Goal: Task Accomplishment & Management: Complete application form

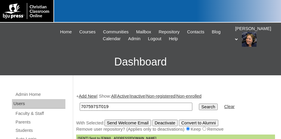
click at [238, 38] on icon at bounding box center [236, 39] width 3 height 2
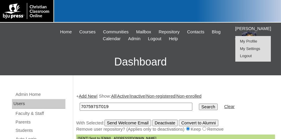
click at [249, 55] on span "Logout" at bounding box center [246, 56] width 12 height 4
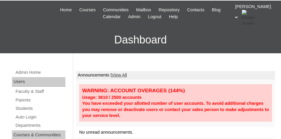
scroll to position [30, 0]
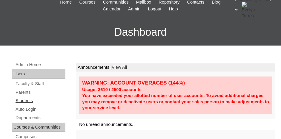
click at [29, 101] on link "Students" at bounding box center [40, 100] width 50 height 7
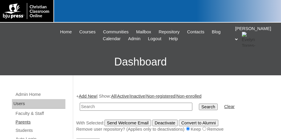
click at [29, 122] on link "Parents" at bounding box center [40, 122] width 50 height 7
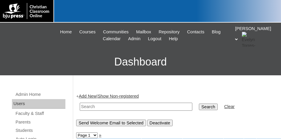
click at [83, 109] on input "text" at bounding box center [136, 107] width 112 height 8
type input "75559314"
click at [199, 104] on input "Search" at bounding box center [208, 107] width 18 height 7
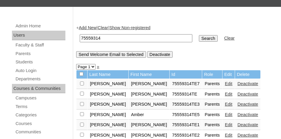
scroll to position [90, 0]
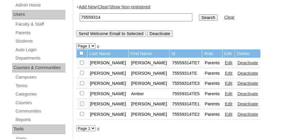
click at [225, 92] on link "Edit" at bounding box center [228, 94] width 7 height 5
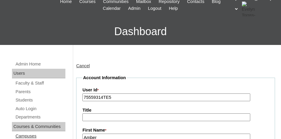
scroll to position [30, 0]
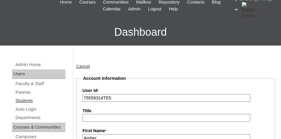
click at [30, 103] on link "Students" at bounding box center [40, 100] width 50 height 7
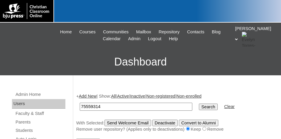
type input "75559314"
click at [199, 106] on input "Search" at bounding box center [208, 107] width 18 height 7
drag, startPoint x: 103, startPoint y: 104, endPoint x: 79, endPoint y: 105, distance: 23.9
click at [79, 105] on td "75559314" at bounding box center [136, 107] width 118 height 14
click at [92, 97] on link "Add New" at bounding box center [88, 96] width 18 height 5
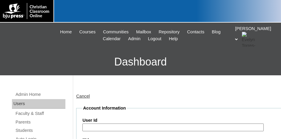
click at [106, 127] on input "User Id" at bounding box center [172, 128] width 181 height 8
paste input "75559314"
type input "75559314ST012"
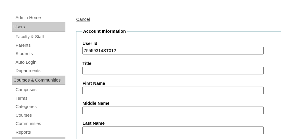
type input "k"
type input "Kelsey"
type input "Black"
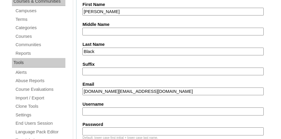
type input "kelsey.black@heritagechristian.info"
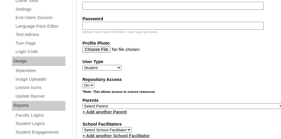
scroll to position [269, 0]
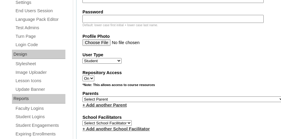
click at [120, 97] on select "Select Parent , Fautanu, Ma 1, 1 23-24 accountMorgan, Jason 6th Street Mennonit…" at bounding box center [182, 100] width 201 height 6
select select "24892"
click at [82, 97] on select "Select Parent , Fautanu, Ma 1, 1 23-24 accountMorgan, Jason 6th Street Mennonit…" at bounding box center [182, 100] width 201 height 6
click at [138, 104] on fieldset "Account Information User Id 75559314ST012 Title First Name Kelsey Middle Name L…" at bounding box center [183, 83] width 214 height 492
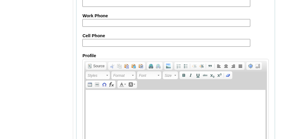
scroll to position [782, 0]
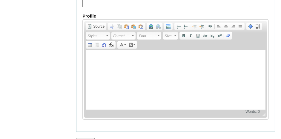
click at [90, 138] on input "Submit" at bounding box center [85, 141] width 18 height 7
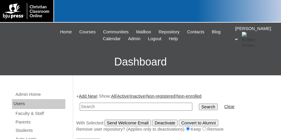
click at [158, 108] on input "text" at bounding box center [136, 107] width 112 height 8
paste input "75559314"
type input "75559314st0123"
click at [199, 104] on input "Search" at bounding box center [208, 107] width 18 height 7
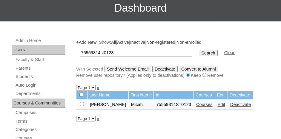
scroll to position [60, 0]
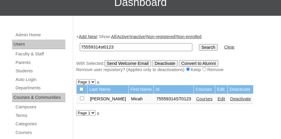
click at [196, 98] on link "Courses" at bounding box center [204, 99] width 16 height 5
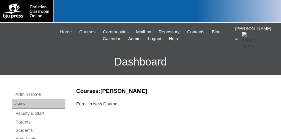
click at [106, 103] on link "Enroll in New Course" at bounding box center [96, 104] width 41 height 5
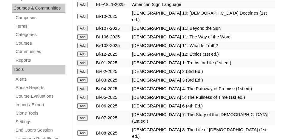
scroll to position [179, 0]
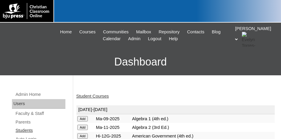
click at [26, 129] on link "Students" at bounding box center [40, 130] width 50 height 7
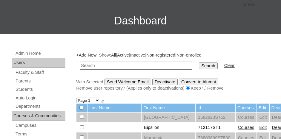
scroll to position [60, 0]
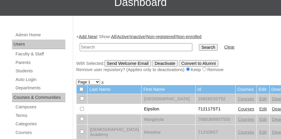
paste input "75559314"
type input "75559314st123"
click at [199, 44] on input "Search" at bounding box center [208, 47] width 18 height 7
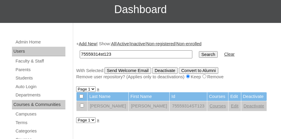
scroll to position [60, 0]
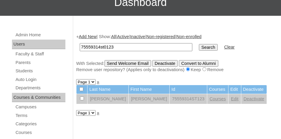
type input "75559314st0123"
click at [199, 46] on input "Search" at bounding box center [208, 47] width 18 height 7
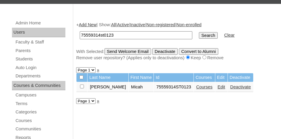
scroll to position [90, 0]
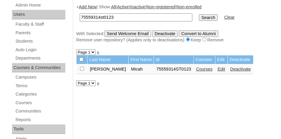
drag, startPoint x: 81, startPoint y: 67, endPoint x: 87, endPoint y: 62, distance: 8.3
click at [81, 67] on input "checkbox" at bounding box center [82, 69] width 4 height 4
checkbox input "true"
click at [120, 33] on input "Send Welcome Email" at bounding box center [127, 33] width 47 height 7
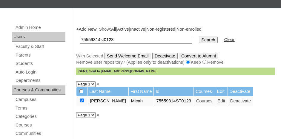
scroll to position [60, 0]
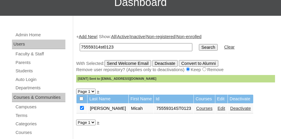
click at [89, 37] on link "Add New" at bounding box center [88, 36] width 18 height 5
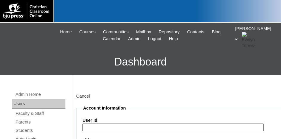
click at [111, 127] on input "User Id" at bounding box center [172, 128] width 181 height 8
paste input "75559314"
click at [111, 127] on input "75559314" at bounding box center [172, 128] width 181 height 8
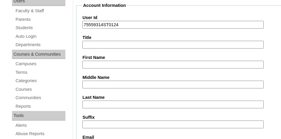
scroll to position [119, 0]
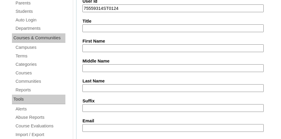
type input "75559314ST0124"
click at [127, 44] on input "First Name" at bounding box center [172, 48] width 181 height 8
type input "Maggie"
type input "Albertson"
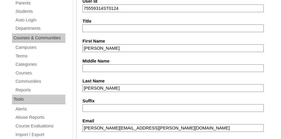
type input "maggie.albertson@heritagechristian.info"
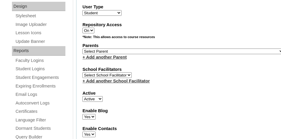
scroll to position [328, 0]
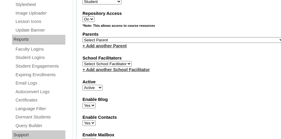
click at [170, 37] on select "Select Parent , Fautanu, Ma 1, 1 23-24 accountMorgan, Jason 6th Street Mennonit…" at bounding box center [182, 40] width 201 height 6
select select "24892"
click at [82, 37] on select "Select Parent , [GEOGRAPHIC_DATA], Ma 1, 1 23-24 accountMorgan, [PERSON_NAME] 6…" at bounding box center [182, 40] width 201 height 6
click at [193, 79] on label "Active" at bounding box center [182, 82] width 201 height 6
click at [103, 85] on select "Active Inactive" at bounding box center [92, 88] width 20 height 6
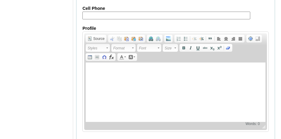
scroll to position [782, 0]
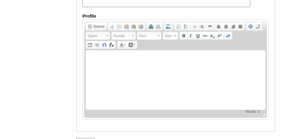
click at [82, 138] on input "Submit" at bounding box center [85, 141] width 18 height 7
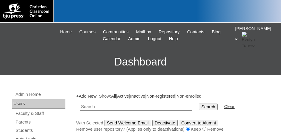
type input "V"
type input "75559314st0124"
click at [199, 104] on input "Search" at bounding box center [208, 107] width 18 height 7
drag, startPoint x: 114, startPoint y: 105, endPoint x: 79, endPoint y: 107, distance: 35.0
click at [79, 107] on td "75559314st0124" at bounding box center [136, 107] width 118 height 14
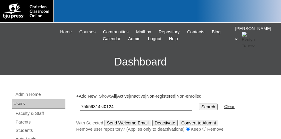
drag, startPoint x: 87, startPoint y: 107, endPoint x: 104, endPoint y: 106, distance: 16.7
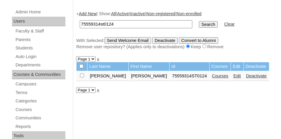
scroll to position [90, 0]
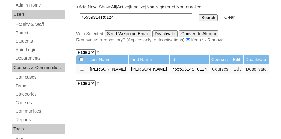
click at [212, 69] on link "Courses" at bounding box center [220, 69] width 16 height 5
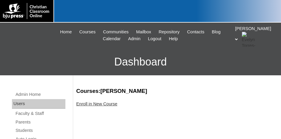
click at [104, 105] on link "Enroll in New Course" at bounding box center [96, 104] width 41 height 5
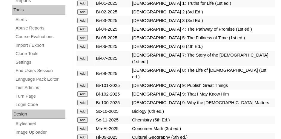
scroll to position [239, 0]
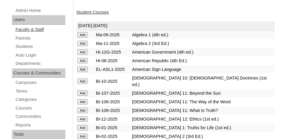
scroll to position [60, 0]
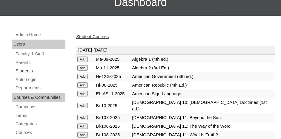
click at [24, 70] on link "Students" at bounding box center [40, 70] width 50 height 7
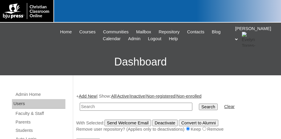
scroll to position [30, 0]
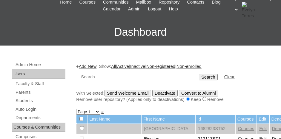
click at [86, 66] on link "Add New" at bounding box center [88, 66] width 18 height 5
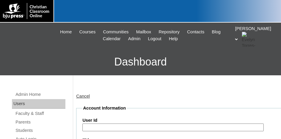
click at [106, 124] on input "User Id" at bounding box center [172, 128] width 181 height 8
paste input "75559314st0124"
drag, startPoint x: 115, startPoint y: 126, endPoint x: 124, endPoint y: 126, distance: 9.8
click at [119, 126] on input "75559314ST0125" at bounding box center [172, 128] width 181 height 8
click at [126, 126] on input "755595314ST012" at bounding box center [172, 128] width 181 height 8
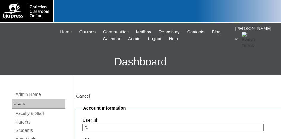
type input "7"
paste input "75559314st0124"
type input "75559314ST0125"
click at [157, 123] on label "User Id" at bounding box center [182, 121] width 201 height 6
click at [157, 124] on input "75559314ST0125" at bounding box center [172, 128] width 181 height 8
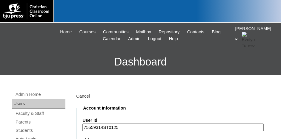
drag, startPoint x: 129, startPoint y: 126, endPoint x: 81, endPoint y: 130, distance: 47.9
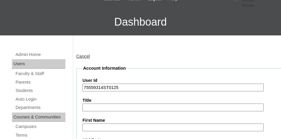
scroll to position [60, 0]
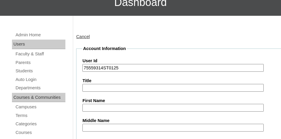
click at [139, 108] on input "First Name" at bounding box center [172, 108] width 181 height 8
type input "Hannah"
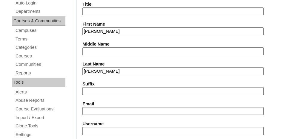
type input "Sampson"
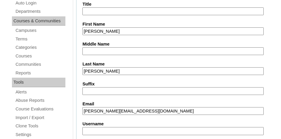
type input "hannah.sampson@heritagechristian.info"
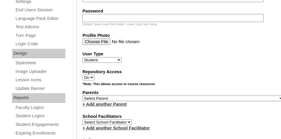
scroll to position [286, 0]
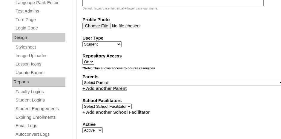
click at [120, 80] on select "Select Parent , [GEOGRAPHIC_DATA], Ma 1, 1 23-24 accountMorgan, [PERSON_NAME] 6…" at bounding box center [182, 83] width 201 height 6
select select "24892"
click at [82, 80] on select "Select Parent , Fautanu, Ma 1, 1 23-24 accountMorgan, Jason 6th Street Mennonit…" at bounding box center [182, 83] width 201 height 6
click at [176, 101] on div "School Facilitators Select School Facilitator + Add another School Facilitator" at bounding box center [182, 107] width 201 height 18
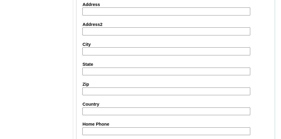
scroll to position [782, 0]
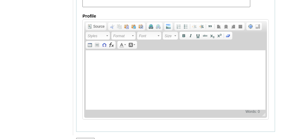
click at [87, 138] on input "Submit" at bounding box center [85, 141] width 18 height 7
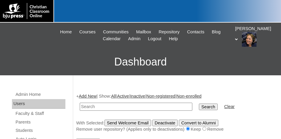
click at [133, 107] on input "text" at bounding box center [136, 107] width 112 height 8
paste input "75559314ST0125"
type input "75559314ST0125"
click at [88, 96] on link "Add New" at bounding box center [88, 96] width 18 height 5
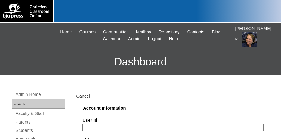
click at [107, 124] on input "User Id" at bounding box center [172, 128] width 181 height 8
paste input "75559314ST0125"
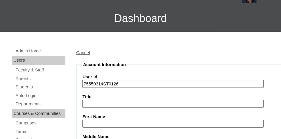
scroll to position [60, 0]
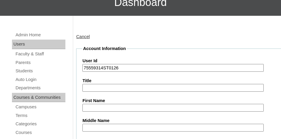
type input "75559314ST0126"
click at [125, 108] on input "First Name" at bounding box center [172, 108] width 181 height 8
type input "Joy"
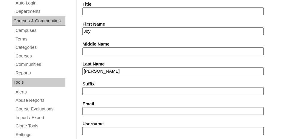
type input "Compton"
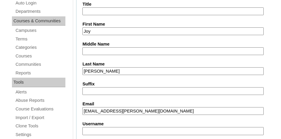
type input "joy.compton@heritagechristian.info"
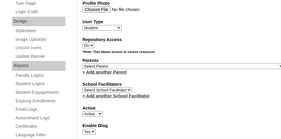
scroll to position [305, 0]
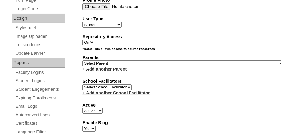
drag, startPoint x: 168, startPoint y: 58, endPoint x: 169, endPoint y: 61, distance: 3.5
click at [168, 61] on select "Select Parent , Fautanu, Ma 1, 1 23-24 accountMorgan, Jason 6th Street Mennonit…" at bounding box center [182, 64] width 201 height 6
select select "24892"
click at [82, 61] on select "Select Parent , Fautanu, Ma 1, 1 23-24 accountMorgan, Jason 6th Street Mennonit…" at bounding box center [182, 64] width 201 height 6
click at [191, 81] on div "School Facilitators Select School Facilitator + Add another School Facilitator" at bounding box center [182, 87] width 201 height 18
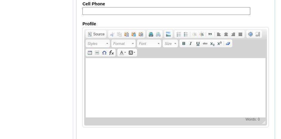
scroll to position [782, 0]
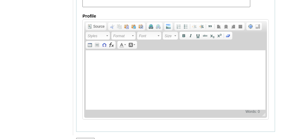
click at [86, 138] on input "Submit" at bounding box center [85, 141] width 18 height 7
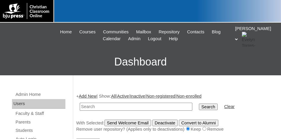
drag, startPoint x: 160, startPoint y: 106, endPoint x: 272, endPoint y: 127, distance: 114.5
click at [160, 106] on input "text" at bounding box center [136, 107] width 112 height 8
paste input "75559314ST0125"
type input "75559314ST0127"
click at [199, 104] on input "Search" at bounding box center [208, 107] width 18 height 7
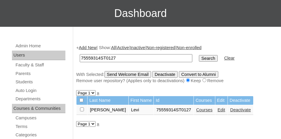
scroll to position [60, 0]
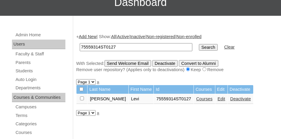
click at [196, 99] on link "Courses" at bounding box center [204, 99] width 16 height 5
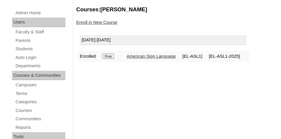
scroll to position [90, 0]
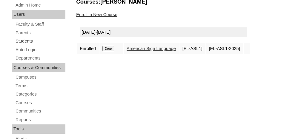
drag, startPoint x: 25, startPoint y: 40, endPoint x: 34, endPoint y: 37, distance: 9.8
click at [25, 40] on link "Students" at bounding box center [40, 41] width 50 height 7
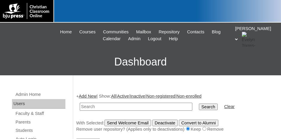
click at [115, 108] on input "text" at bounding box center [136, 107] width 112 height 8
type input "75559314ST0128"
click at [199, 104] on input "Search" at bounding box center [208, 107] width 18 height 7
click at [199, 107] on input "Search" at bounding box center [208, 107] width 18 height 7
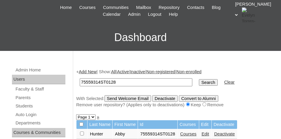
scroll to position [60, 0]
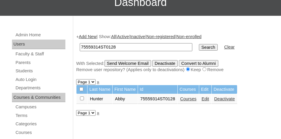
click at [83, 98] on input "checkbox" at bounding box center [82, 99] width 4 height 4
checkbox input "true"
click at [131, 63] on input "Send Welcome Email" at bounding box center [127, 63] width 47 height 7
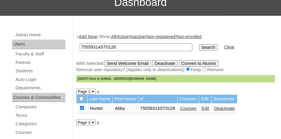
click at [124, 44] on input "75559314ST0128" at bounding box center [136, 47] width 112 height 8
type input "75559314ST0129"
click at [199, 44] on input "Search" at bounding box center [208, 47] width 18 height 7
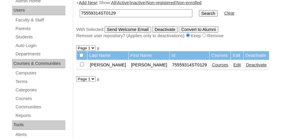
scroll to position [119, 0]
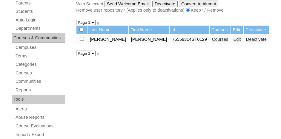
click at [212, 39] on link "Courses" at bounding box center [220, 39] width 16 height 5
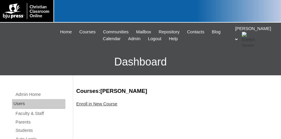
click at [101, 105] on link "Enroll in New Course" at bounding box center [96, 104] width 41 height 5
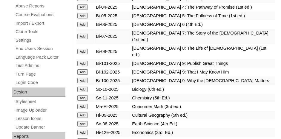
scroll to position [239, 0]
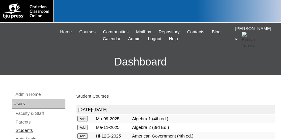
click at [20, 130] on link "Students" at bounding box center [40, 130] width 50 height 7
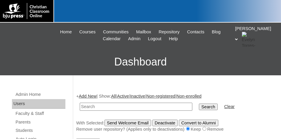
click at [93, 96] on link "Add New" at bounding box center [88, 96] width 18 height 5
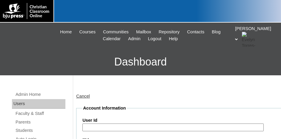
drag, startPoint x: 174, startPoint y: 128, endPoint x: 182, endPoint y: 128, distance: 8.4
click at [176, 128] on input "User Id" at bounding box center [172, 128] width 181 height 8
paste input "75559314ST0125"
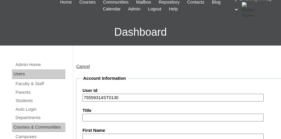
scroll to position [60, 0]
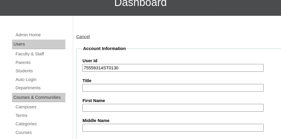
type input "75559314ST0130"
click at [111, 107] on input "First Name" at bounding box center [172, 108] width 181 height 8
type input "Matthew"
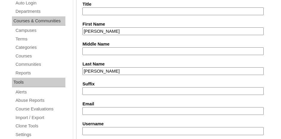
type input "Clark"
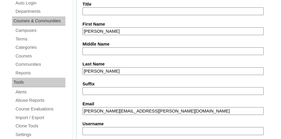
type input "matthew.clark@heritagechristian.info"
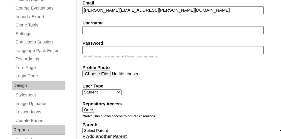
scroll to position [245, 0]
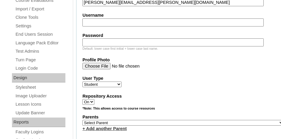
click at [130, 120] on select "Select Parent , Fautanu, Ma 1, 1 23-24 accountMorgan, Jason 6th Street Mennonit…" at bounding box center [182, 123] width 201 height 6
select select "24892"
click at [82, 120] on select "Select Parent , Fautanu, Ma 1, 1 23-24 accountMorgan, Jason 6th Street Mennonit…" at bounding box center [182, 123] width 201 height 6
click at [166, 84] on fieldset "Account Information User Id 75559314ST0130 Title First Name Matthew Middle Name…" at bounding box center [183, 106] width 214 height 492
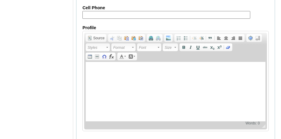
scroll to position [782, 0]
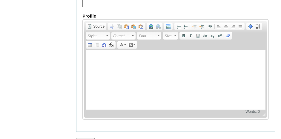
click at [88, 138] on input "Submit" at bounding box center [85, 141] width 18 height 7
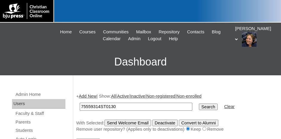
type input "75559314ST0130"
click at [199, 105] on input "Search" at bounding box center [208, 107] width 18 height 7
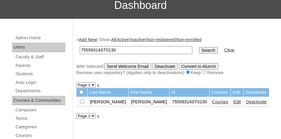
scroll to position [60, 0]
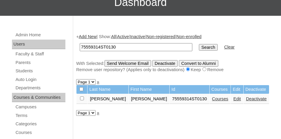
click at [212, 99] on link "Courses" at bounding box center [220, 99] width 16 height 5
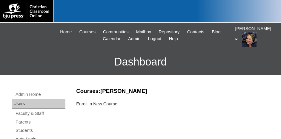
scroll to position [30, 0]
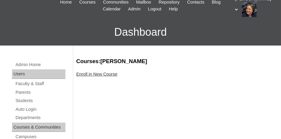
click at [96, 75] on link "Enroll in New Course" at bounding box center [96, 74] width 41 height 5
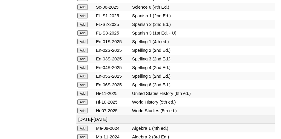
scroll to position [835, 0]
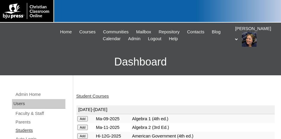
click at [22, 131] on link "Students" at bounding box center [40, 130] width 50 height 7
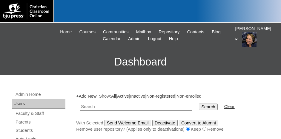
click at [90, 97] on link "Add New" at bounding box center [88, 96] width 18 height 5
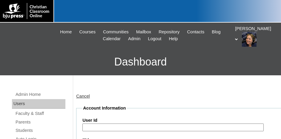
click at [144, 125] on input "User Id" at bounding box center [172, 128] width 181 height 8
paste input "75559314ST0125"
drag, startPoint x: 119, startPoint y: 126, endPoint x: 82, endPoint y: 126, distance: 36.7
click at [82, 126] on input "75559314ST0131" at bounding box center [172, 128] width 181 height 8
type input "75559314ST0131"
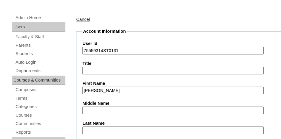
type input "Gracie"
type input "V"
type input "Costigan"
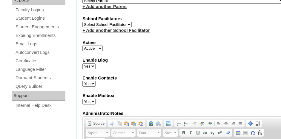
scroll to position [335, 0]
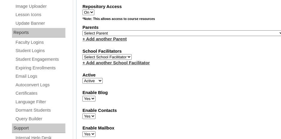
type input "gracie.costigan@heritagechristian.info"
click at [169, 30] on select "Select Parent , Fautanu, Ma 1, 1 23-24 accountMorgan, Jason 6th Street Mennonit…" at bounding box center [182, 33] width 201 height 6
click at [82, 30] on select "Select Parent , Fautanu, Ma 1, 1 23-24 accountMorgan, Jason 6th Street Mennonit…" at bounding box center [182, 33] width 201 height 6
select select "24892"
click at [263, 66] on fieldset "Account Information User Id 75559314ST0131 Title First Name Gracie Middle Name …" at bounding box center [183, 16] width 214 height 492
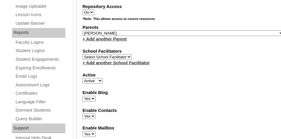
click at [263, 66] on fieldset "Account Information User Id 75559314ST0131 Title First Name Gracie Middle Name …" at bounding box center [183, 16] width 214 height 492
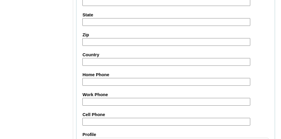
scroll to position [782, 0]
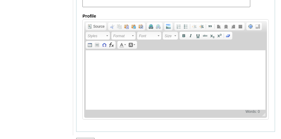
click at [90, 138] on input "Submit" at bounding box center [85, 141] width 18 height 7
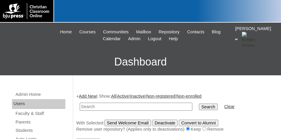
scroll to position [30, 0]
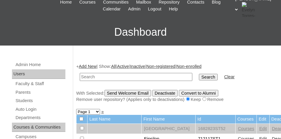
click at [113, 73] on input "text" at bounding box center [136, 77] width 112 height 8
paste input "75559314ST0131"
type input "75559314ST0131"
click at [199, 74] on input "Search" at bounding box center [208, 77] width 18 height 7
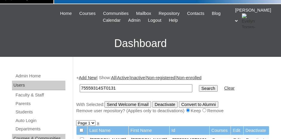
scroll to position [30, 0]
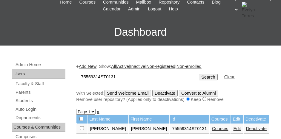
click at [81, 126] on input "checkbox" at bounding box center [82, 128] width 4 height 4
checkbox input "true"
click at [131, 92] on input "Send Welcome Email" at bounding box center [127, 93] width 47 height 7
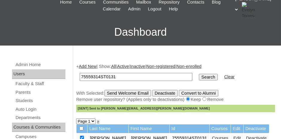
click at [120, 78] on input "75559314ST0131" at bounding box center [136, 77] width 112 height 8
type input "75559314ST0132"
click at [199, 74] on input "Search" at bounding box center [208, 77] width 18 height 7
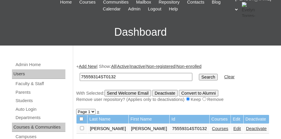
scroll to position [60, 0]
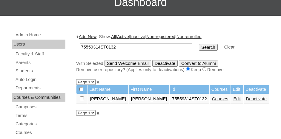
click at [212, 97] on link "Courses" at bounding box center [220, 99] width 16 height 5
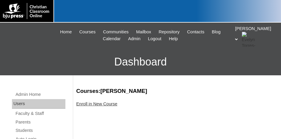
click at [113, 103] on link "Enroll in New Course" at bounding box center [96, 104] width 41 height 5
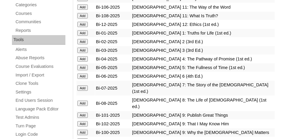
scroll to position [209, 0]
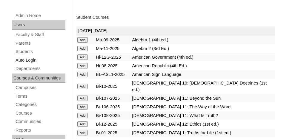
scroll to position [30, 0]
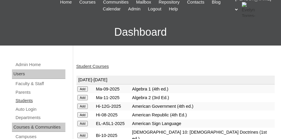
click at [27, 99] on link "Students" at bounding box center [40, 100] width 50 height 7
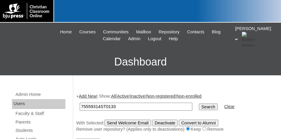
type input "75559314ST0133"
click at [199, 108] on input "Search" at bounding box center [208, 107] width 18 height 7
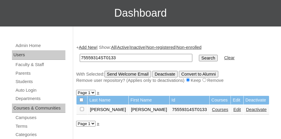
scroll to position [60, 0]
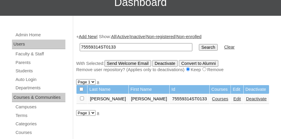
click at [212, 99] on link "Courses" at bounding box center [220, 99] width 16 height 5
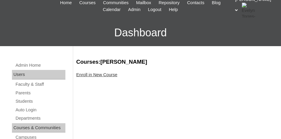
scroll to position [30, 0]
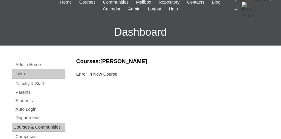
click at [104, 75] on link "Enroll in New Course" at bounding box center [96, 74] width 41 height 5
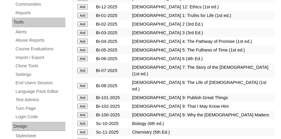
scroll to position [209, 0]
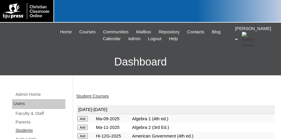
click at [30, 129] on link "Students" at bounding box center [40, 130] width 50 height 7
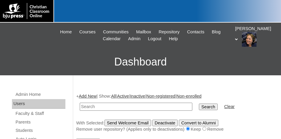
type input "v"
type input "75559314ST0134"
click at [199, 106] on input "Search" at bounding box center [208, 107] width 18 height 7
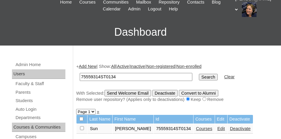
click at [196, 128] on link "Courses" at bounding box center [204, 128] width 16 height 5
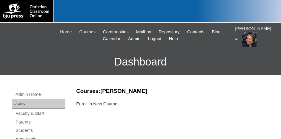
click at [105, 105] on link "Enroll in New Course" at bounding box center [96, 104] width 41 height 5
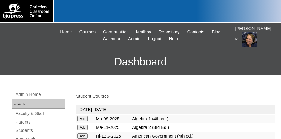
click at [102, 98] on link "Student Courses" at bounding box center [92, 96] width 33 height 5
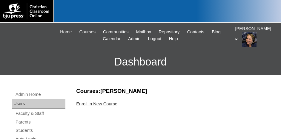
click at [104, 105] on link "Enroll in New Course" at bounding box center [96, 104] width 41 height 5
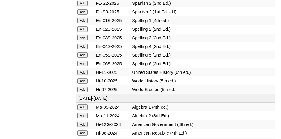
scroll to position [865, 0]
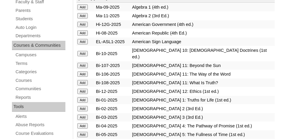
scroll to position [179, 0]
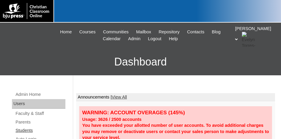
click at [23, 129] on link "Students" at bounding box center [40, 130] width 50 height 7
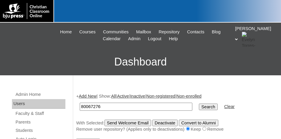
type input "80067276"
click at [199, 104] on input "Search" at bounding box center [208, 107] width 18 height 7
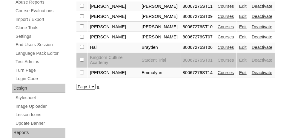
scroll to position [239, 0]
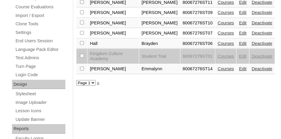
click at [93, 80] on select "Page 1" at bounding box center [85, 83] width 19 height 6
click at [100, 74] on div "+ Add New | Show: All | Active | Inactive | Non-registered | Non-enrolled 80067…" at bounding box center [174, 48] width 202 height 399
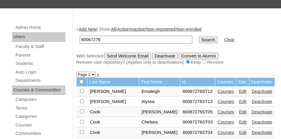
scroll to position [60, 0]
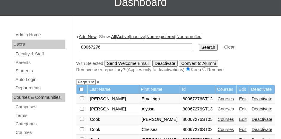
click at [90, 37] on link "Add New" at bounding box center [88, 36] width 18 height 5
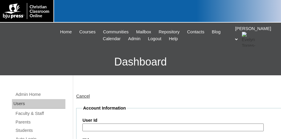
click at [109, 120] on label "User Id" at bounding box center [182, 121] width 201 height 6
click at [109, 124] on input "User Id" at bounding box center [172, 128] width 181 height 8
paste input "75559314ST0131"
type input "7"
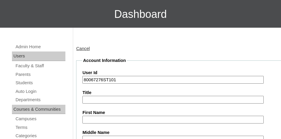
scroll to position [60, 0]
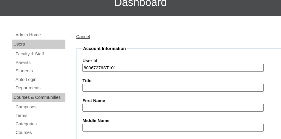
type input "80067276ST101"
click at [99, 105] on input "First Name" at bounding box center [172, 108] width 181 height 8
click at [136, 107] on input "First Name" at bounding box center [172, 108] width 181 height 8
click at [97, 106] on input "First Name" at bounding box center [172, 108] width 181 height 8
type input "Peyton"
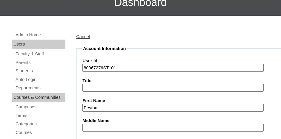
scroll to position [136, 0]
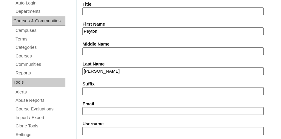
type input "Millin"
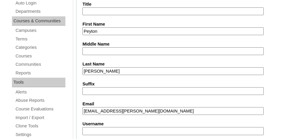
type input "Peyton.Millin@kingdomcultureacademy.org"
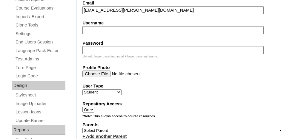
scroll to position [245, 0]
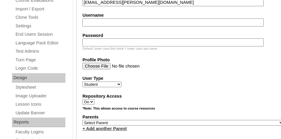
click at [170, 120] on select "Select Parent , Fautanu, Ma 1, 1 23-24 accountMorgan, Jason 6th Street Mennonit…" at bounding box center [182, 123] width 201 height 6
select select "35782"
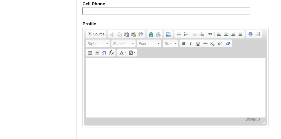
scroll to position [782, 0]
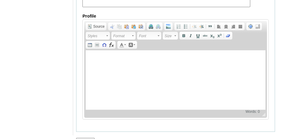
click at [89, 138] on input "Submit" at bounding box center [85, 141] width 18 height 7
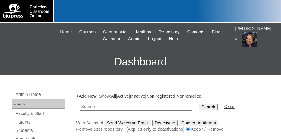
click at [97, 107] on input "text" at bounding box center [136, 107] width 112 height 8
type input "7"
type input "80067276ST101"
click at [199, 106] on input "Search" at bounding box center [208, 107] width 18 height 7
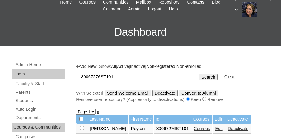
scroll to position [60, 0]
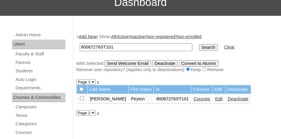
click at [194, 99] on link "Courses" at bounding box center [202, 99] width 16 height 5
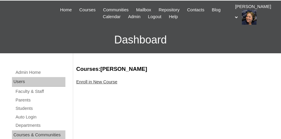
scroll to position [30, 0]
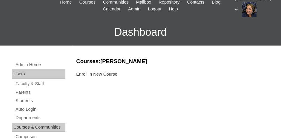
click at [105, 73] on link "Enroll in New Course" at bounding box center [96, 74] width 41 height 5
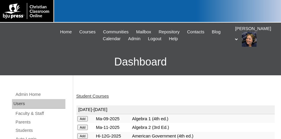
scroll to position [30, 0]
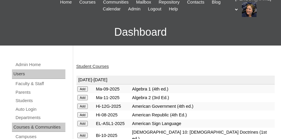
click at [81, 87] on input "Add" at bounding box center [82, 89] width 10 height 5
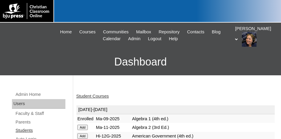
click at [30, 130] on link "Students" at bounding box center [40, 130] width 50 height 7
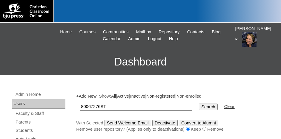
type input "80067276ST101"
click at [199, 106] on input "Search" at bounding box center [208, 107] width 18 height 7
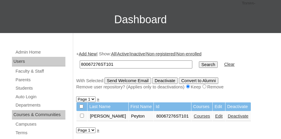
scroll to position [60, 0]
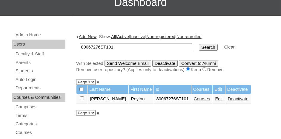
click at [81, 97] on input "checkbox" at bounding box center [82, 99] width 4 height 4
checkbox input "true"
click at [124, 64] on input "Send Welcome Email" at bounding box center [127, 63] width 47 height 7
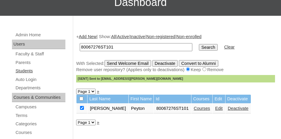
click at [33, 70] on link "Students" at bounding box center [40, 70] width 50 height 7
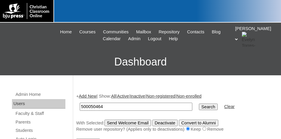
type input "500050464"
click at [199, 107] on input "Search" at bounding box center [208, 107] width 18 height 7
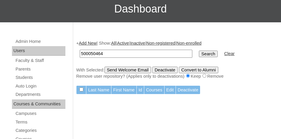
scroll to position [60, 0]
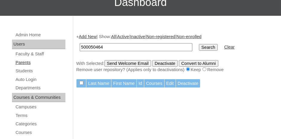
click at [27, 61] on link "Parents" at bounding box center [40, 62] width 50 height 7
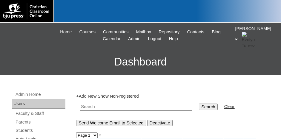
click at [109, 106] on input "text" at bounding box center [136, 107] width 112 height 8
drag, startPoint x: 108, startPoint y: 106, endPoint x: 78, endPoint y: 106, distance: 30.4
click at [78, 106] on td "500050464" at bounding box center [136, 107] width 118 height 14
type input "500050464"
click at [199, 106] on input "Search" at bounding box center [208, 107] width 18 height 7
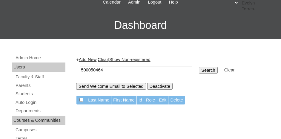
scroll to position [30, 0]
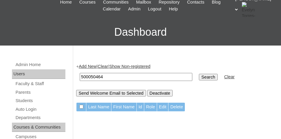
click at [94, 66] on link "Add New" at bounding box center [88, 66] width 18 height 5
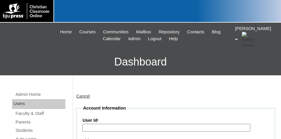
click at [104, 128] on input "User Id *" at bounding box center [165, 128] width 167 height 8
paste input "500050464"
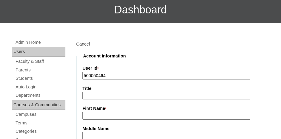
scroll to position [60, 0]
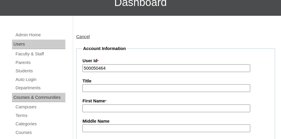
type input "500050464"
click at [94, 109] on input "First Name *" at bounding box center [165, 109] width 167 height 8
type input "Facilitator"
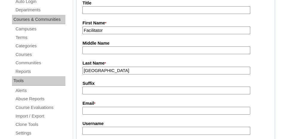
scroll to position [168, 0]
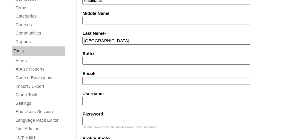
type input "Life Point Learning Center"
click at [104, 82] on input "Email *" at bounding box center [165, 81] width 167 height 8
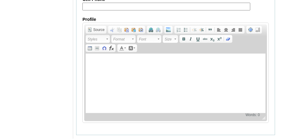
scroll to position [683, 0]
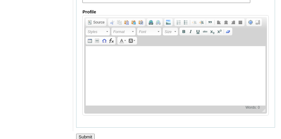
type input "admin@lifepointlearningcenter.com"
click at [86, 134] on input "Submit" at bounding box center [85, 137] width 18 height 7
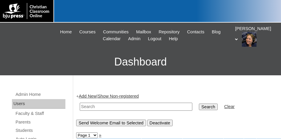
click at [88, 97] on link "Add New" at bounding box center [88, 96] width 18 height 5
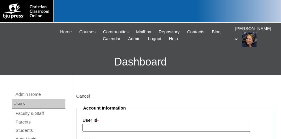
click at [97, 128] on input "User Id *" at bounding box center [165, 128] width 167 height 8
paste input "500050464"
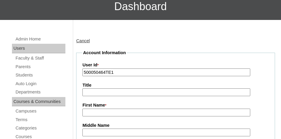
scroll to position [60, 0]
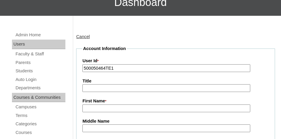
type input "500050464TE1"
click at [103, 108] on input "First Name *" at bounding box center [165, 109] width 167 height 8
type input "s"
type input "Shelby"
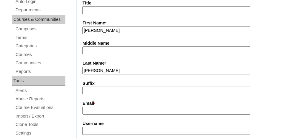
type input "Parsons"
click at [103, 108] on input "Email *" at bounding box center [165, 111] width 167 height 8
type input "admin@lifepointlearningcenter.com"
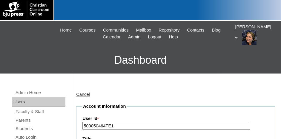
scroll to position [60, 0]
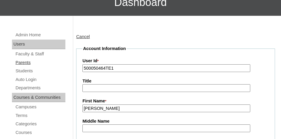
click at [27, 59] on link "Parents" at bounding box center [40, 62] width 50 height 7
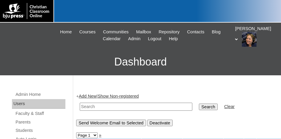
click at [94, 106] on input "text" at bounding box center [136, 107] width 112 height 8
type input "75004702s"
click at [199, 108] on input "Search" at bounding box center [208, 107] width 18 height 7
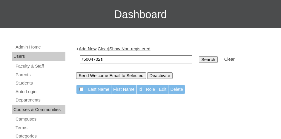
scroll to position [60, 0]
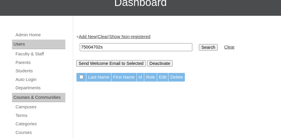
click at [116, 42] on td "75004702s" at bounding box center [136, 47] width 118 height 14
click at [115, 46] on input "75004702s" at bounding box center [136, 47] width 112 height 8
type input "75004702"
click at [199, 45] on input "Search" at bounding box center [208, 47] width 18 height 7
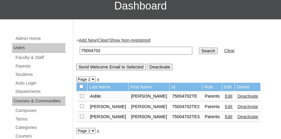
scroll to position [60, 0]
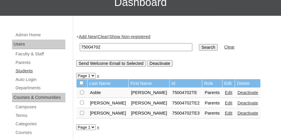
click at [27, 70] on link "Students" at bounding box center [40, 70] width 50 height 7
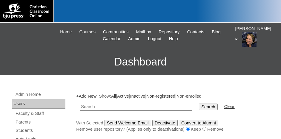
click at [111, 103] on input "text" at bounding box center [136, 107] width 112 height 8
type input "75004702"
click at [199, 104] on input "Search" at bounding box center [208, 107] width 18 height 7
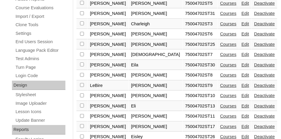
scroll to position [239, 0]
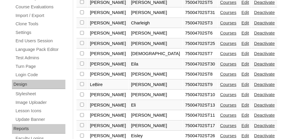
click at [241, 51] on link "Edit" at bounding box center [244, 53] width 7 height 5
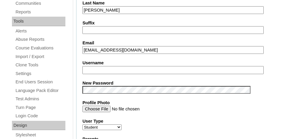
scroll to position [239, 0]
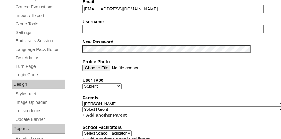
click at [150, 101] on select "Select Parent , Fautanu, Ma 1, 1 23-24 accountMorgan, Jason 6th Street Mennonit…" at bounding box center [182, 104] width 201 height 6
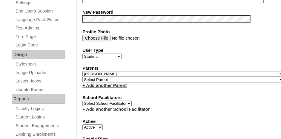
scroll to position [298, 0]
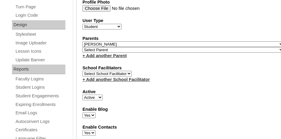
click at [129, 77] on link "+ Add another School Facilitator" at bounding box center [115, 79] width 67 height 5
click at [87, 53] on link "+ Add another Parent" at bounding box center [104, 55] width 44 height 5
click at [98, 53] on link "+ Add another Parent" at bounding box center [104, 55] width 44 height 5
click at [89, 53] on link "+ Add another Parent" at bounding box center [104, 55] width 44 height 5
click at [95, 47] on select "Select Parent , Fautanu, Ma 1, 1 23-24 accountMorgan, Jason 6th Street Mennonit…" at bounding box center [182, 50] width 201 height 6
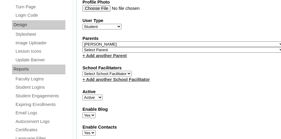
select select "37057"
click at [115, 47] on select "Select Parent , Fautanu, Ma 1, 1 23-24 accountMorgan, Jason 6th Street Mennonit…" at bounding box center [182, 50] width 201 height 6
click at [84, 53] on link "+ Add another Parent" at bounding box center [104, 55] width 44 height 5
click at [83, 53] on link "+ Add another Parent" at bounding box center [104, 55] width 44 height 5
click at [84, 53] on link "+ Add another Parent" at bounding box center [104, 55] width 44 height 5
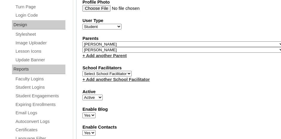
click at [103, 53] on link "+ Add another Parent" at bounding box center [104, 55] width 44 height 5
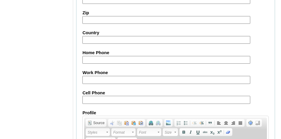
scroll to position [783, 0]
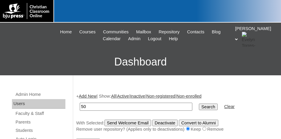
type input "5"
type input "75004702"
click at [199, 106] on input "Search" at bounding box center [208, 107] width 18 height 7
drag, startPoint x: 102, startPoint y: 107, endPoint x: 82, endPoint y: 107, distance: 20.0
click at [79, 106] on td "75004702" at bounding box center [136, 107] width 118 height 14
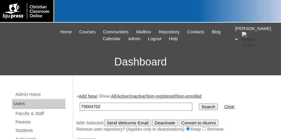
click at [199, 105] on input "Search" at bounding box center [208, 107] width 18 height 7
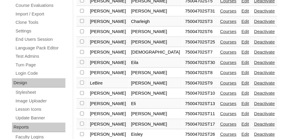
scroll to position [239, 0]
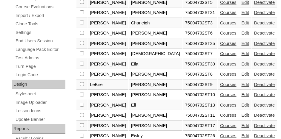
checkbox input "true"
click at [241, 51] on link "Edit" at bounding box center [244, 53] width 7 height 5
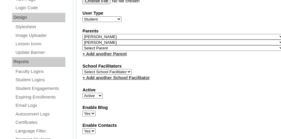
scroll to position [298, 0]
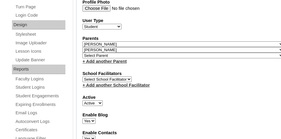
click at [106, 53] on select "Select Parent , Fautanu, Ma 1, 1 23-24 accountMorgan, Jason 6th Street Mennonit…" at bounding box center [182, 56] width 201 height 6
select select "37058"
click at [104, 53] on select "Select Parent , Fautanu, Ma 1, 1 23-24 accountMorgan, Jason 6th Street Mennonit…" at bounding box center [182, 56] width 201 height 6
click at [171, 82] on div "+ Add another School Facilitator" at bounding box center [182, 85] width 201 height 6
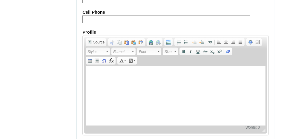
scroll to position [788, 0]
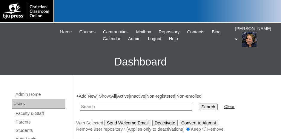
click at [127, 106] on input "text" at bounding box center [136, 107] width 112 height 8
paste input "75004702"
click at [130, 105] on input "75004702" at bounding box center [136, 107] width 112 height 8
type input "7"
paste input "75004702ST9"
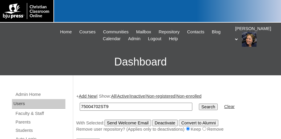
type input "75004702ST9"
click at [199, 106] on input "Search" at bounding box center [208, 107] width 18 height 7
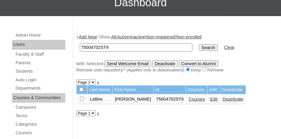
scroll to position [60, 0]
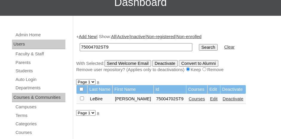
click at [210, 99] on link "Edit" at bounding box center [213, 99] width 7 height 5
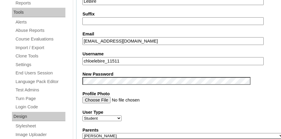
scroll to position [239, 0]
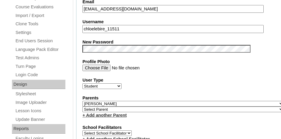
click at [93, 113] on link "+ Add another Parent" at bounding box center [104, 115] width 44 height 5
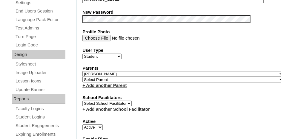
click at [83, 83] on link "+ Add another Parent" at bounding box center [104, 85] width 44 height 5
click at [97, 77] on select "Select Parent , Fautanu, Ma 1, 1 23-24 accountMorgan, Jason 6th Street Mennonit…" at bounding box center [182, 80] width 201 height 6
click at [144, 85] on fieldset "Account Information User Id 75004702ST9 Title First Name Chloe Middle Name Grac…" at bounding box center [183, 83] width 214 height 493
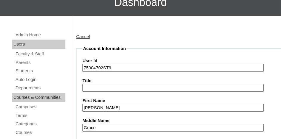
scroll to position [30, 0]
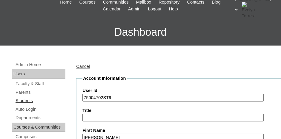
click at [26, 99] on link "Students" at bounding box center [40, 100] width 50 height 7
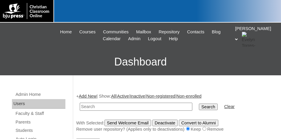
click at [122, 103] on input "text" at bounding box center [136, 107] width 112 height 8
type input "75004702ST"
click at [199, 104] on input "Search" at bounding box center [208, 107] width 18 height 7
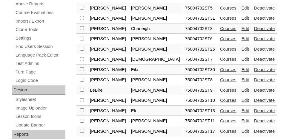
scroll to position [239, 0]
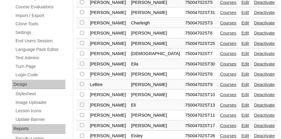
click at [241, 51] on link "Edit" at bounding box center [244, 53] width 7 height 5
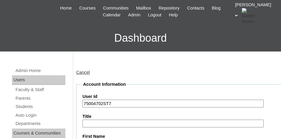
scroll to position [30, 0]
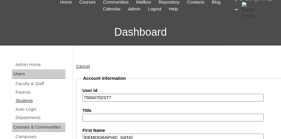
click at [24, 100] on link "Students" at bounding box center [40, 100] width 50 height 7
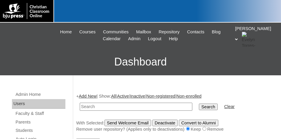
click at [103, 108] on input "text" at bounding box center [136, 107] width 112 height 8
type input "75004702ST9"
click at [199, 107] on input "Search" at bounding box center [208, 107] width 18 height 7
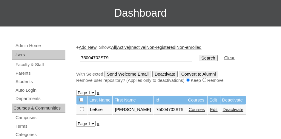
scroll to position [60, 0]
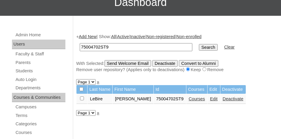
drag, startPoint x: 198, startPoint y: 99, endPoint x: 188, endPoint y: 98, distance: 10.3
click at [210, 99] on link "Edit" at bounding box center [213, 99] width 7 height 5
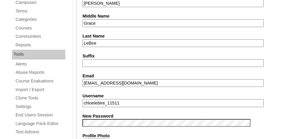
scroll to position [269, 0]
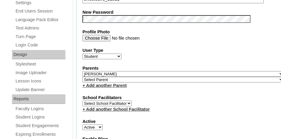
click at [90, 83] on link "+ Add another Parent" at bounding box center [104, 85] width 44 height 5
click at [104, 83] on link "+ Add another Parent" at bounding box center [104, 85] width 44 height 5
click at [116, 83] on link "+ Add another Parent" at bounding box center [104, 85] width 44 height 5
click at [105, 83] on link "+ Add another Parent" at bounding box center [104, 85] width 44 height 5
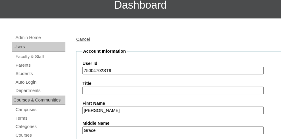
scroll to position [0, 0]
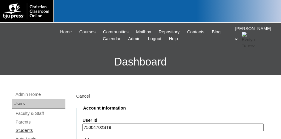
drag, startPoint x: 27, startPoint y: 129, endPoint x: 35, endPoint y: 127, distance: 8.3
click at [26, 129] on link "Students" at bounding box center [40, 130] width 50 height 7
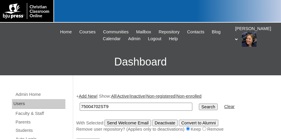
type input "75004702ST9"
click at [199, 104] on input "Search" at bounding box center [208, 107] width 18 height 7
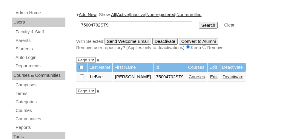
scroll to position [90, 0]
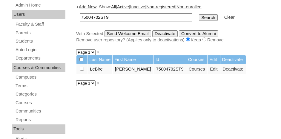
click at [210, 67] on link "Edit" at bounding box center [213, 69] width 7 height 5
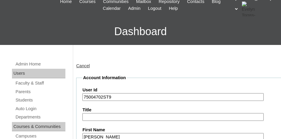
scroll to position [30, 0]
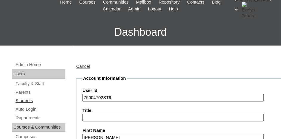
click at [25, 99] on link "Students" at bounding box center [40, 100] width 50 height 7
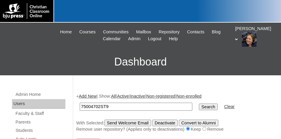
type input "75004702ST9"
click at [199, 104] on input "Search" at bounding box center [208, 107] width 18 height 7
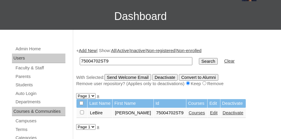
scroll to position [60, 0]
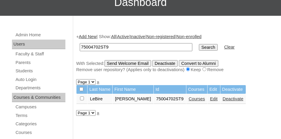
click at [210, 100] on link "Edit" at bounding box center [213, 99] width 7 height 5
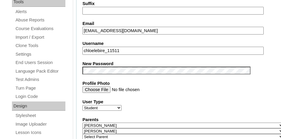
scroll to position [269, 0]
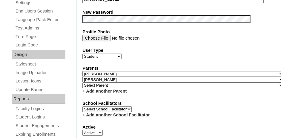
click at [94, 89] on link "+ Add another Parent" at bounding box center [104, 91] width 44 height 5
click at [85, 89] on link "+ Add another Parent" at bounding box center [104, 91] width 44 height 5
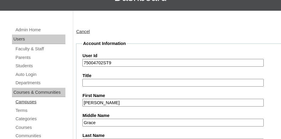
scroll to position [90, 0]
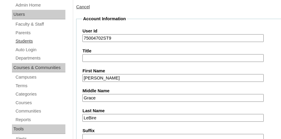
click at [27, 40] on link "Students" at bounding box center [40, 41] width 50 height 7
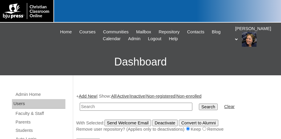
click at [128, 109] on input "text" at bounding box center [136, 107] width 112 height 8
type input "75004702ST9"
click at [199, 107] on input "Search" at bounding box center [208, 107] width 18 height 7
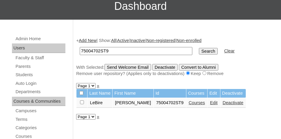
scroll to position [90, 0]
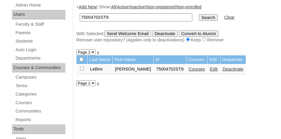
click at [210, 68] on link "Edit" at bounding box center [213, 69] width 7 height 5
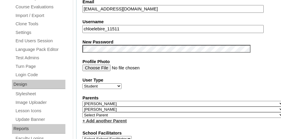
scroll to position [269, 0]
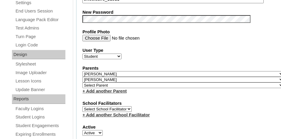
click at [91, 89] on link "+ Add another Parent" at bounding box center [104, 91] width 44 height 5
click at [85, 89] on link "+ Add another Parent" at bounding box center [104, 91] width 44 height 5
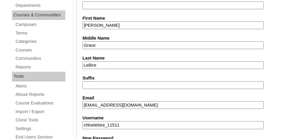
scroll to position [119, 0]
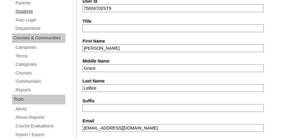
click at [29, 10] on link "Students" at bounding box center [40, 11] width 50 height 7
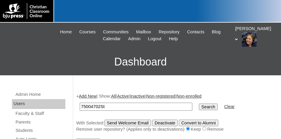
type input "75004702St"
click at [199, 104] on input "Search" at bounding box center [208, 107] width 18 height 7
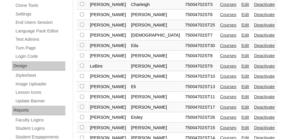
scroll to position [269, 0]
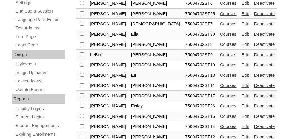
click at [241, 83] on link "Edit" at bounding box center [244, 85] width 7 height 5
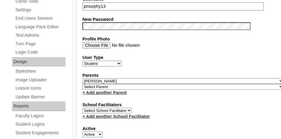
scroll to position [269, 0]
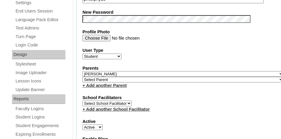
click at [93, 83] on link "+ Add another Parent" at bounding box center [104, 85] width 44 height 5
click at [92, 77] on select "Select Parent , Fautanu, Ma 1, 1 23-24 accountMorgan, Jason 6th Street Mennonit…" at bounding box center [182, 80] width 201 height 6
click at [93, 77] on select "Select Parent , Fautanu, Ma 1, 1 23-24 accountMorgan, Jason 6th Street Mennonit…" at bounding box center [182, 80] width 201 height 6
click at [95, 83] on link "+ Add another Parent" at bounding box center [104, 85] width 44 height 5
click at [96, 77] on select "Select Parent , Fautanu, Ma 1, 1 23-24 accountMorgan, Jason 6th Street Mennonit…" at bounding box center [182, 80] width 201 height 6
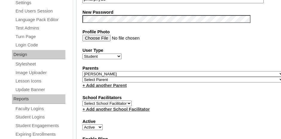
select select "37058"
click at [82, 77] on select "Select Parent , [GEOGRAPHIC_DATA], Ma 1, 1 23-24 accountMorgan, [PERSON_NAME] 6…" at bounding box center [182, 80] width 201 height 6
click at [100, 83] on link "+ Add another Parent" at bounding box center [104, 85] width 44 height 5
click at [154, 88] on fieldset "Account Information User Id 75004702ST11 Title First Name Parker Middle Name Ad…" at bounding box center [183, 83] width 214 height 493
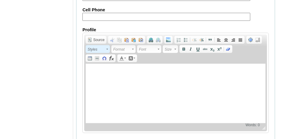
scroll to position [783, 0]
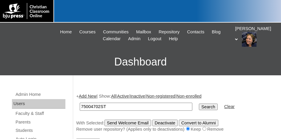
type input "75004702ST"
click at [199, 104] on input "Search" at bounding box center [208, 107] width 18 height 7
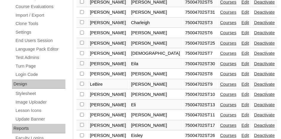
scroll to position [269, 0]
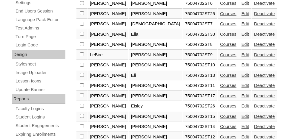
click at [241, 83] on link "Edit" at bounding box center [244, 85] width 7 height 5
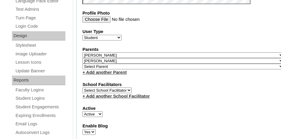
scroll to position [298, 0]
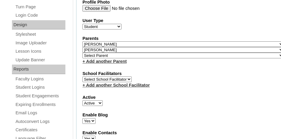
click at [102, 59] on link "+ Add another Parent" at bounding box center [104, 61] width 44 height 5
click at [99, 53] on select "Select Parent , [GEOGRAPHIC_DATA], Ma 1, 1 23-24 accountMorgan, [PERSON_NAME] 6…" at bounding box center [182, 56] width 201 height 6
select select "37057"
click at [82, 53] on select "Select Parent , Fautanu, Ma 1, 1 23-24 accountMorgan, Jason 6th Street Mennonit…" at bounding box center [182, 56] width 201 height 6
click at [164, 73] on div "School Facilitators Select School Facilitator + Add another School Facilitator" at bounding box center [182, 80] width 201 height 18
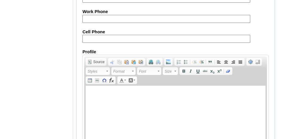
scroll to position [788, 0]
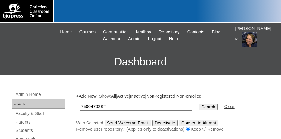
type input "75004702ST"
click at [199, 104] on input "Search" at bounding box center [208, 107] width 18 height 7
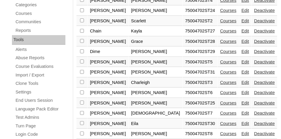
scroll to position [209, 0]
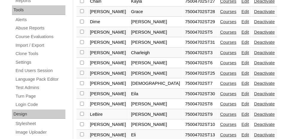
checkbox input "true"
click at [241, 112] on link "Edit" at bounding box center [244, 114] width 7 height 5
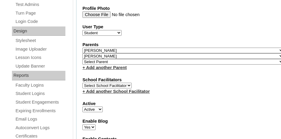
scroll to position [298, 0]
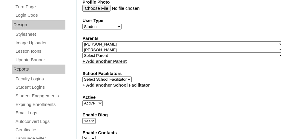
click at [101, 59] on link "+ Add another Parent" at bounding box center [104, 61] width 44 height 5
click at [107, 53] on select "Select Parent , Fautanu, Ma 1, 1 23-24 accountMorgan, Jason 6th Street Mennonit…" at bounding box center [182, 56] width 201 height 6
select select "37058"
click at [82, 53] on select "Select Parent , Fautanu, Ma 1, 1 23-24 accountMorgan, Jason 6th Street Mennonit…" at bounding box center [182, 56] width 201 height 6
click at [173, 74] on div "School Facilitators Select School Facilitator + Add another School Facilitator" at bounding box center [182, 80] width 201 height 18
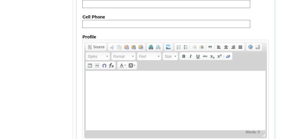
scroll to position [788, 0]
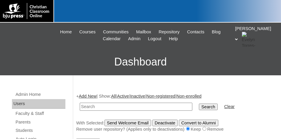
click at [112, 109] on input "text" at bounding box center [136, 107] width 112 height 8
paste input "75004702ST9"
type input "75004702ST9"
click at [199, 107] on input "Search" at bounding box center [208, 107] width 18 height 7
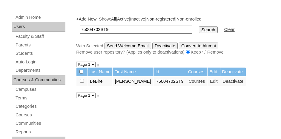
scroll to position [90, 0]
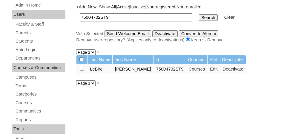
click at [210, 68] on link "Edit" at bounding box center [213, 69] width 7 height 5
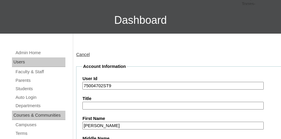
scroll to position [30, 0]
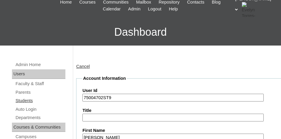
click at [24, 100] on link "Students" at bounding box center [40, 100] width 50 height 7
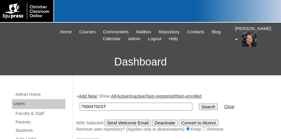
type input "75004702ST"
click at [199, 104] on input "Search" at bounding box center [208, 107] width 18 height 7
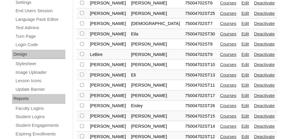
scroll to position [298, 0]
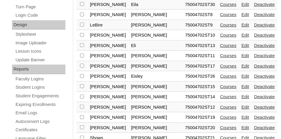
click at [241, 53] on link "Edit" at bounding box center [244, 55] width 7 height 5
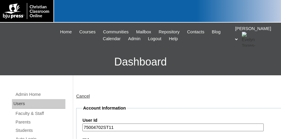
scroll to position [30, 0]
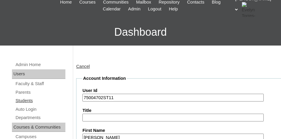
click at [27, 100] on link "Students" at bounding box center [40, 100] width 50 height 7
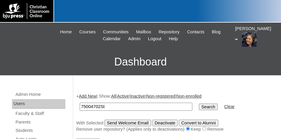
type input "75004702St"
click at [199, 106] on input "Search" at bounding box center [208, 107] width 18 height 7
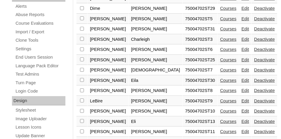
scroll to position [239, 0]
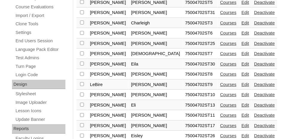
click at [241, 72] on link "Edit" at bounding box center [244, 74] width 7 height 5
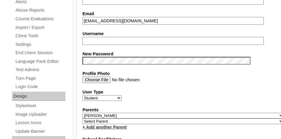
scroll to position [239, 0]
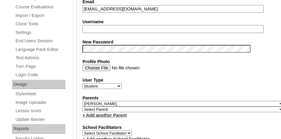
click at [108, 113] on link "+ Add another Parent" at bounding box center [104, 115] width 44 height 5
click at [95, 107] on select "Select Parent , Fautanu, Ma 1, 1 23-24 accountMorgan, Jason 6th Street Mennonit…" at bounding box center [182, 110] width 201 height 6
select select "37058"
click at [82, 107] on select "Select Parent , Fautanu, Ma 1, 1 23-24 accountMorgan, Jason 6th Street Mennonit…" at bounding box center [182, 110] width 201 height 6
click at [108, 113] on link "+ Add another Parent" at bounding box center [104, 115] width 44 height 5
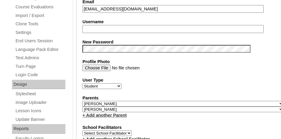
click at [108, 113] on link "+ Add another Parent" at bounding box center [104, 115] width 44 height 5
click at [83, 113] on link "+ Add another Parent" at bounding box center [104, 115] width 44 height 5
click at [92, 107] on select "Select Parent , Fautanu, Ma 1, 1 23-24 accountMorgan, Jason 6th Street Mennonit…" at bounding box center [182, 110] width 201 height 6
click at [97, 113] on link "+ Add another Parent" at bounding box center [104, 115] width 44 height 5
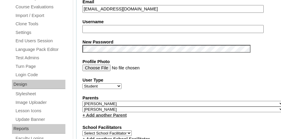
click at [99, 113] on link "+ Add another Parent" at bounding box center [104, 115] width 44 height 5
click at [84, 113] on link "+ Add another Parent" at bounding box center [104, 115] width 44 height 5
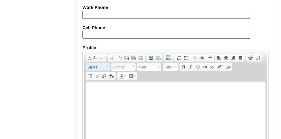
scroll to position [783, 0]
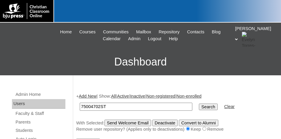
type input "75004702ST"
click at [199, 104] on input "Search" at bounding box center [208, 107] width 18 height 7
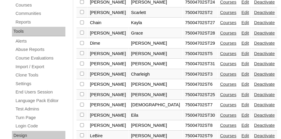
scroll to position [209, 0]
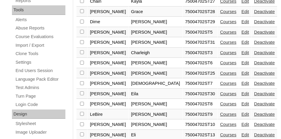
click at [241, 102] on link "Edit" at bounding box center [244, 104] width 7 height 5
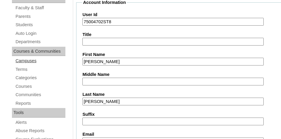
scroll to position [90, 0]
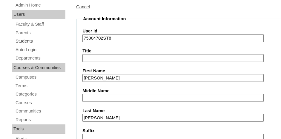
click at [22, 41] on link "Students" at bounding box center [40, 41] width 50 height 7
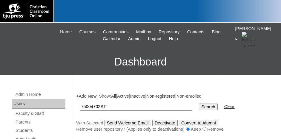
type input "75004702ST"
click at [199, 104] on input "Search" at bounding box center [208, 107] width 18 height 7
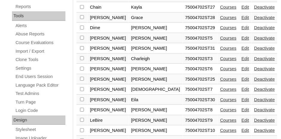
scroll to position [209, 0]
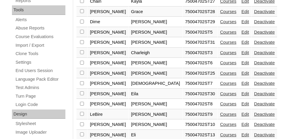
click at [241, 102] on link "Edit" at bounding box center [244, 104] width 7 height 5
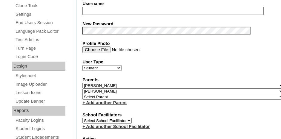
scroll to position [269, 0]
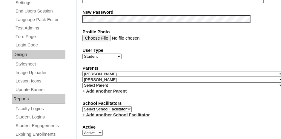
click at [95, 89] on link "+ Add another Parent" at bounding box center [104, 91] width 44 height 5
click at [97, 83] on select "Select Parent , Fautanu, Ma 1, 1 23-24 accountMorgan, Jason 6th Street Mennonit…" at bounding box center [182, 86] width 201 height 6
select select "37057"
click at [97, 83] on select "Select Parent , Fautanu, Ma 1, 1 23-24 accountMorgan, Jason 6th Street Mennonit…" at bounding box center [182, 86] width 201 height 6
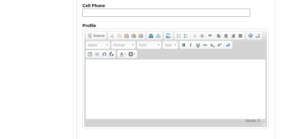
scroll to position [788, 0]
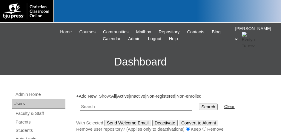
click at [139, 108] on input "text" at bounding box center [136, 107] width 112 height 8
paste input "75004702ST9"
type input "75004702ST9"
click at [199, 107] on input "Search" at bounding box center [208, 107] width 18 height 7
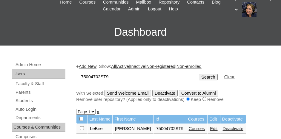
scroll to position [30, 0]
click at [210, 126] on link "Edit" at bounding box center [213, 128] width 7 height 5
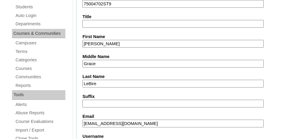
scroll to position [30, 0]
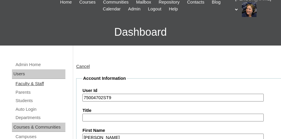
drag, startPoint x: 22, startPoint y: 92, endPoint x: 50, endPoint y: 85, distance: 28.8
click at [22, 92] on link "Parents" at bounding box center [40, 92] width 50 height 7
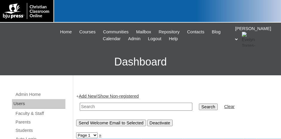
click at [97, 106] on input "text" at bounding box center [136, 107] width 112 height 8
paste input "75004702ST9"
type input "75004702ST"
click at [199, 104] on input "Search" at bounding box center [208, 107] width 18 height 7
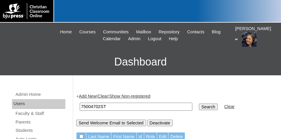
click at [199, 108] on input "Search" at bounding box center [208, 107] width 18 height 7
click at [21, 122] on link "Parents" at bounding box center [40, 122] width 50 height 7
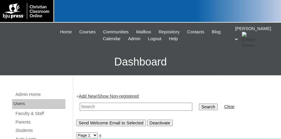
click at [101, 107] on input "text" at bounding box center [136, 107] width 112 height 8
paste input "75004702ST9"
type input "75004702ST"
click at [199, 104] on input "Search" at bounding box center [208, 107] width 18 height 7
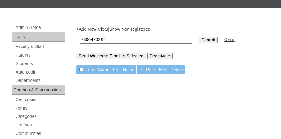
scroll to position [60, 0]
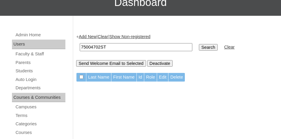
click at [115, 44] on input "75004702ST" at bounding box center [136, 47] width 112 height 8
type input "75004702S"
click at [199, 44] on input "Search" at bounding box center [208, 47] width 18 height 7
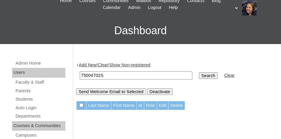
scroll to position [30, 0]
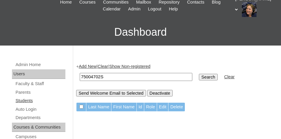
click at [26, 99] on link "Students" at bounding box center [40, 100] width 50 height 7
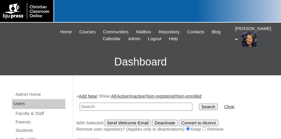
click at [99, 107] on input "text" at bounding box center [136, 107] width 112 height 8
type input "75004702ST"
click at [199, 104] on input "Search" at bounding box center [208, 107] width 18 height 7
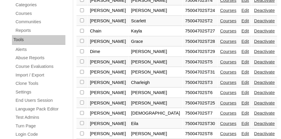
scroll to position [209, 0]
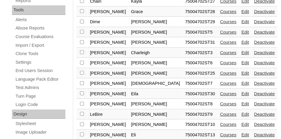
click at [241, 102] on link "Edit" at bounding box center [244, 104] width 7 height 5
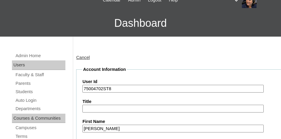
scroll to position [30, 0]
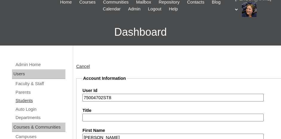
click at [23, 99] on link "Students" at bounding box center [40, 100] width 50 height 7
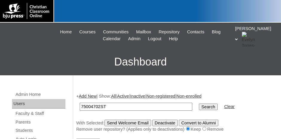
type input "75004702ST"
click at [199, 104] on input "Search" at bounding box center [208, 107] width 18 height 7
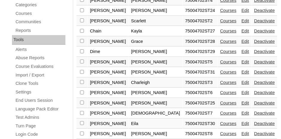
scroll to position [209, 0]
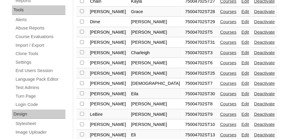
click at [241, 122] on link "Edit" at bounding box center [244, 124] width 7 height 5
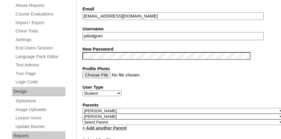
scroll to position [239, 0]
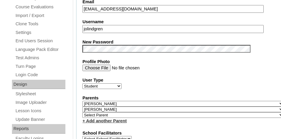
click at [105, 119] on link "+ Add another Parent" at bounding box center [104, 121] width 44 height 5
click at [106, 112] on select "Select Parent , Fautanu, Ma 1, 1 23-24 accountMorgan, Jason 6th Street Mennonit…" at bounding box center [182, 115] width 201 height 6
select select "37057"
click at [82, 112] on select "Select Parent , Fautanu, Ma 1, 1 23-24 accountMorgan, Jason 6th Street Mennonit…" at bounding box center [182, 115] width 201 height 6
click at [152, 123] on fieldset "Account Information User Id 75004702ST10 Title First Name Jonathon Middle Name …" at bounding box center [183, 116] width 214 height 498
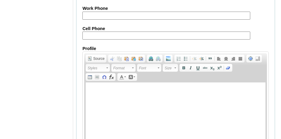
scroll to position [788, 0]
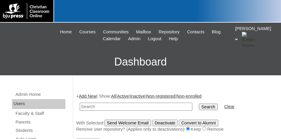
type input "V"
type input "75004702ST"
click at [199, 104] on input "Search" at bounding box center [208, 107] width 18 height 7
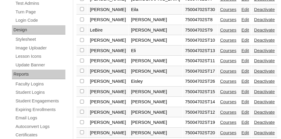
scroll to position [328, 0]
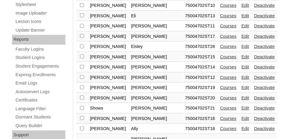
click at [241, 75] on link "Edit" at bounding box center [244, 77] width 7 height 5
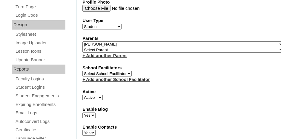
scroll to position [298, 0]
click at [123, 47] on select "Select Parent , [GEOGRAPHIC_DATA], Ma 1, 1 23-24 accountMorgan, [PERSON_NAME] 6…" at bounding box center [182, 50] width 201 height 6
select select "37058"
click at [82, 47] on select "Select Parent , Fautanu, Ma 1, 1 23-24 accountMorgan, Jason 6th Street Mennonit…" at bounding box center [182, 50] width 201 height 6
click at [120, 53] on link "+ Add another Parent" at bounding box center [104, 55] width 44 height 5
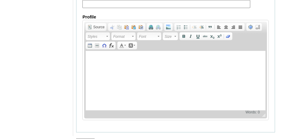
scroll to position [783, 0]
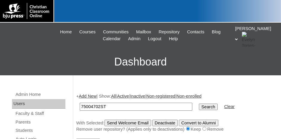
type input "75004702ST"
click at [199, 104] on input "Search" at bounding box center [208, 107] width 18 height 7
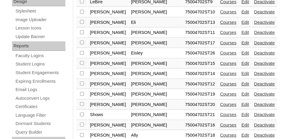
scroll to position [328, 0]
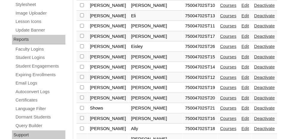
click at [241, 75] on link "Edit" at bounding box center [244, 77] width 7 height 5
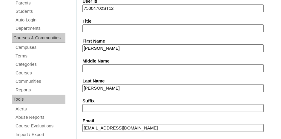
scroll to position [239, 0]
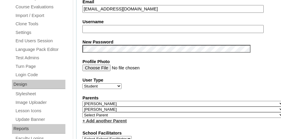
click at [97, 112] on select "Select Parent , Fautanu, Ma 1, 1 23-24 accountMorgan, Jason 6th Street Mennonit…" at bounding box center [182, 115] width 201 height 6
select select "37057"
click at [82, 112] on select "Select Parent , Fautanu, Ma 1, 1 23-24 accountMorgan, Jason 6th Street Mennonit…" at bounding box center [182, 115] width 201 height 6
click at [143, 122] on fieldset "Account Information User Id 75004702ST12 Title First Name Jolynn Middle Name La…" at bounding box center [183, 116] width 214 height 498
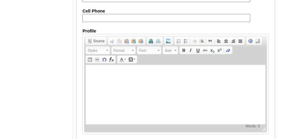
scroll to position [788, 0]
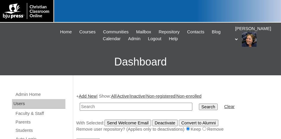
click at [106, 108] on input "text" at bounding box center [136, 107] width 112 height 8
type input "v"
paste input "75004702ST9"
type input "75004702ST"
click at [199, 104] on input "Search" at bounding box center [208, 107] width 18 height 7
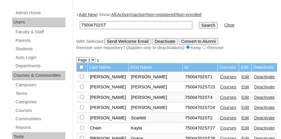
scroll to position [90, 0]
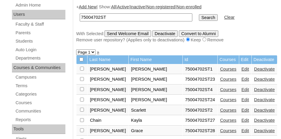
click at [241, 108] on link "Edit" at bounding box center [244, 110] width 7 height 5
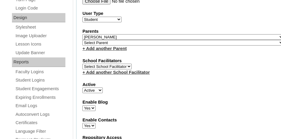
scroll to position [298, 0]
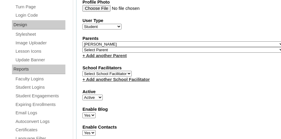
click at [115, 47] on select "Select Parent , Fautanu, Ma 1, 1 23-24 accountMorgan, Jason 6th Street Mennonit…" at bounding box center [182, 50] width 201 height 6
select select "37058"
click at [82, 47] on select "Select Parent , Fautanu, Ma 1, 1 23-24 accountMorgan, Jason 6th Street Mennonit…" at bounding box center [182, 50] width 201 height 6
click at [148, 65] on label "School Facilitators" at bounding box center [182, 68] width 201 height 6
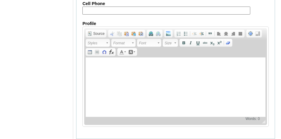
scroll to position [783, 0]
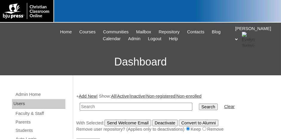
click at [122, 104] on input "text" at bounding box center [136, 107] width 112 height 8
paste input "75004702ST9"
type input "75004702ST"
click at [199, 104] on input "Search" at bounding box center [208, 107] width 18 height 7
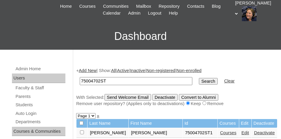
scroll to position [90, 0]
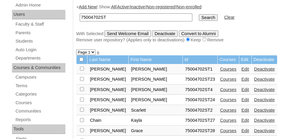
click at [241, 88] on link "Edit" at bounding box center [244, 89] width 7 height 5
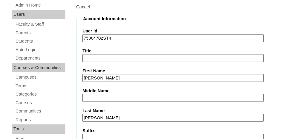
scroll to position [60, 0]
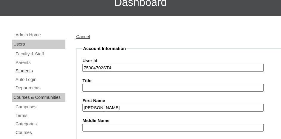
click at [25, 70] on link "Students" at bounding box center [40, 70] width 50 height 7
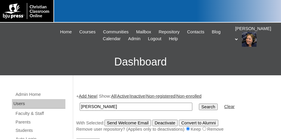
type input "[PERSON_NAME]"
click at [199, 106] on input "Search" at bounding box center [208, 107] width 18 height 7
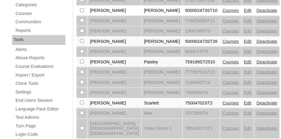
scroll to position [209, 0]
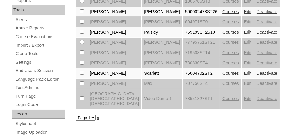
click at [244, 71] on link "Edit" at bounding box center [247, 73] width 7 height 5
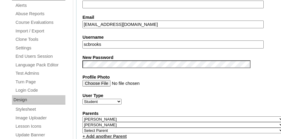
scroll to position [239, 0]
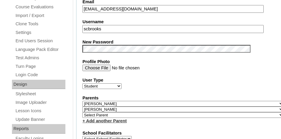
click at [95, 112] on select "Select Parent , Fautanu, Ma 1, 1 23-24 accountMorgan, Jason 6th Street Mennonit…" at bounding box center [182, 115] width 201 height 6
select select "37057"
click at [95, 112] on select "Select Parent , [GEOGRAPHIC_DATA], Ma 1, 1 23-24 accountMorgan, [PERSON_NAME] 6…" at bounding box center [182, 115] width 201 height 6
click at [176, 77] on label "User Type" at bounding box center [182, 80] width 201 height 6
click at [121, 84] on select "Faculty Staff Student Parents School Facilitators" at bounding box center [101, 87] width 39 height 6
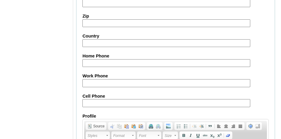
scroll to position [788, 0]
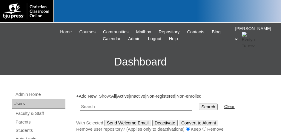
click at [165, 105] on input "text" at bounding box center [136, 107] width 112 height 8
paste input "75004702ST9"
type input "75004702ST"
click at [199, 104] on input "Search" at bounding box center [208, 107] width 18 height 7
click at [199, 105] on input "Search" at bounding box center [208, 107] width 18 height 7
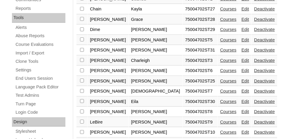
scroll to position [209, 0]
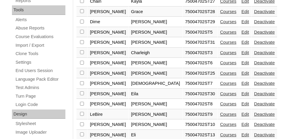
click at [241, 61] on link "Edit" at bounding box center [244, 63] width 7 height 5
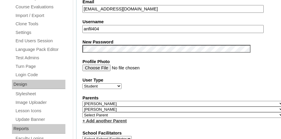
scroll to position [269, 0]
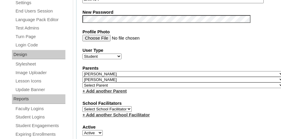
click at [92, 83] on select "Select Parent , [GEOGRAPHIC_DATA], Ma 1, 1 23-24 accountMorgan, [PERSON_NAME] 6…" at bounding box center [182, 86] width 201 height 6
select select "37057"
click at [82, 83] on select "Select Parent , [GEOGRAPHIC_DATA], Ma 1, 1 23-24 accountMorgan, [PERSON_NAME] 6…" at bounding box center [182, 86] width 201 height 6
click at [169, 102] on div "School Facilitators Select School Facilitator + Add another School Facilitator" at bounding box center [182, 110] width 201 height 18
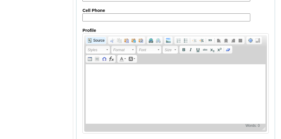
scroll to position [788, 0]
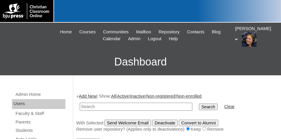
click at [102, 107] on input "text" at bounding box center [136, 107] width 112 height 8
paste input "75004702ST9"
type input "75004702ST"
click at [199, 104] on input "Search" at bounding box center [208, 107] width 18 height 7
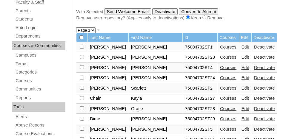
scroll to position [119, 0]
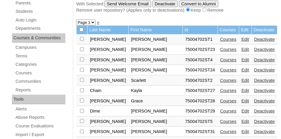
click at [241, 99] on link "Edit" at bounding box center [244, 101] width 7 height 5
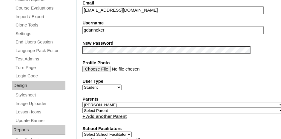
scroll to position [239, 0]
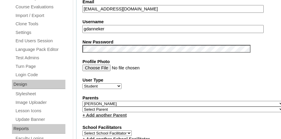
click at [133, 107] on select "Select Parent , [GEOGRAPHIC_DATA], Ma 1, 1 23-24 accountMorgan, [PERSON_NAME] 6…" at bounding box center [182, 110] width 201 height 6
select select "37058"
click at [82, 107] on select "Select Parent , [GEOGRAPHIC_DATA], Ma 1, 1 23-24 accountMorgan, [PERSON_NAME] 6…" at bounding box center [182, 110] width 201 height 6
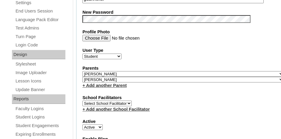
click at [152, 97] on div "School Facilitators Select School Facilitator + Add another School Facilitator" at bounding box center [182, 104] width 201 height 18
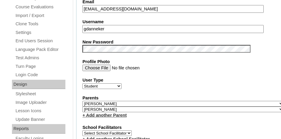
click at [95, 113] on link "+ Add another Parent" at bounding box center [104, 115] width 44 height 5
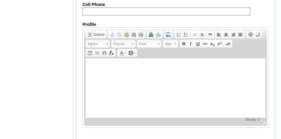
scroll to position [783, 0]
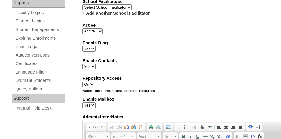
scroll to position [395, 0]
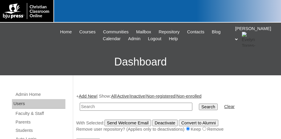
click at [101, 107] on input "text" at bounding box center [136, 107] width 112 height 8
paste input "75004702ST9"
type input "75004702ST"
click at [199, 104] on input "Search" at bounding box center [208, 107] width 18 height 7
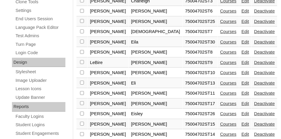
scroll to position [269, 0]
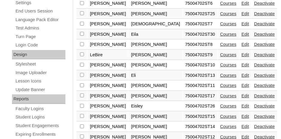
click at [241, 104] on link "Edit" at bounding box center [244, 106] width 7 height 5
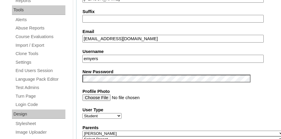
scroll to position [239, 0]
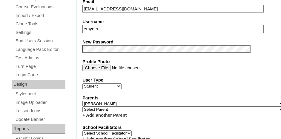
click at [147, 107] on select "Select Parent , [GEOGRAPHIC_DATA], Ma 1, 1 23-24 accountMorgan, [PERSON_NAME] 6…" at bounding box center [182, 110] width 201 height 6
select select "37058"
click at [82, 107] on select "Select Parent , [GEOGRAPHIC_DATA], Ma 1, 1 23-24 accountMorgan, [PERSON_NAME] 6…" at bounding box center [182, 110] width 201 height 6
click at [150, 114] on div "+ Add another Parent" at bounding box center [182, 115] width 201 height 6
click at [118, 113] on link "+ Add another Parent" at bounding box center [104, 115] width 44 height 5
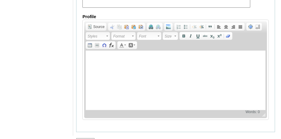
scroll to position [783, 0]
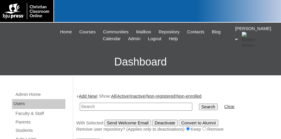
click at [126, 105] on input "text" at bounding box center [136, 107] width 112 height 8
paste input "75004702ST9"
type input "75004702ST"
click at [199, 104] on input "Search" at bounding box center [208, 107] width 18 height 7
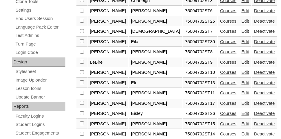
scroll to position [269, 0]
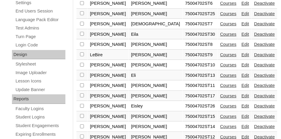
click at [241, 104] on link "Edit" at bounding box center [244, 106] width 7 height 5
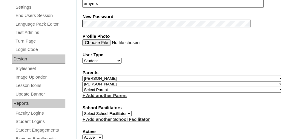
scroll to position [269, 0]
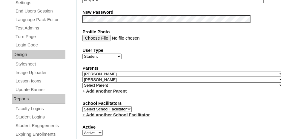
click at [122, 83] on select "Select Parent , [GEOGRAPHIC_DATA], Ma 1, 1 23-24 accountMorgan, [PERSON_NAME] 6…" at bounding box center [182, 86] width 201 height 6
select select "37057"
click at [82, 83] on select "Select Parent , [GEOGRAPHIC_DATA], Ma 1, 1 23-24 accountMorgan, [PERSON_NAME] 6…" at bounding box center [182, 86] width 201 height 6
click at [194, 112] on div "+ Add another School Facilitator" at bounding box center [182, 115] width 201 height 6
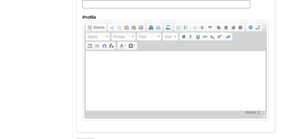
scroll to position [788, 0]
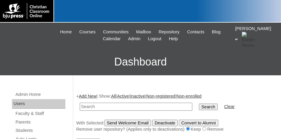
click at [122, 108] on input "text" at bounding box center [136, 107] width 112 height 8
type input "dime"
click at [199, 104] on input "Search" at bounding box center [208, 107] width 18 height 7
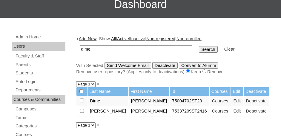
scroll to position [60, 0]
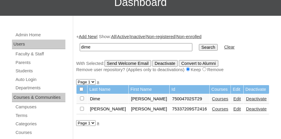
click at [233, 98] on link "Edit" at bounding box center [236, 99] width 7 height 5
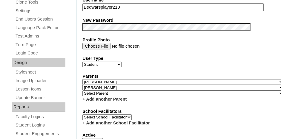
scroll to position [298, 0]
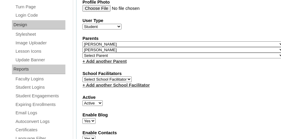
click at [103, 53] on select "Select Parent , Fautanu, Ma 1, 1 23-24 accountMorgan, Jason 6th Street Mennonit…" at bounding box center [182, 56] width 201 height 6
select select "37058"
click at [82, 53] on select "Select Parent , Fautanu, Ma 1, 1 23-24 accountMorgan, Jason 6th Street Mennonit…" at bounding box center [182, 56] width 201 height 6
click at [146, 71] on label "School Facilitators" at bounding box center [182, 74] width 201 height 6
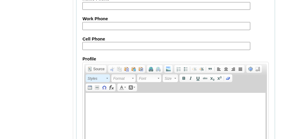
scroll to position [788, 0]
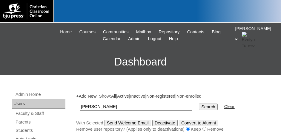
type input "[PERSON_NAME]"
click at [199, 104] on input "Search" at bounding box center [208, 107] width 18 height 7
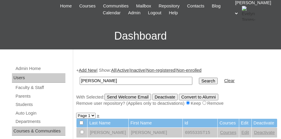
scroll to position [60, 0]
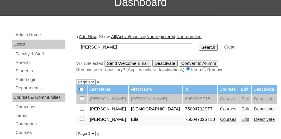
click at [241, 119] on link "Edit" at bounding box center [244, 119] width 7 height 5
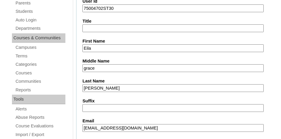
scroll to position [239, 0]
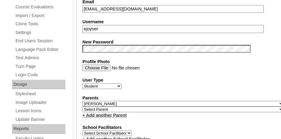
click at [103, 107] on select "Select Parent , [GEOGRAPHIC_DATA], Ma 1, 1 23-24 accountMorgan, [PERSON_NAME] 6…" at bounding box center [182, 110] width 201 height 6
select select "37058"
click at [82, 107] on select "Select Parent , [GEOGRAPHIC_DATA], Ma 1, 1 23-24 accountMorgan, [PERSON_NAME] 6…" at bounding box center [182, 110] width 201 height 6
click at [105, 113] on link "+ Add another Parent" at bounding box center [104, 115] width 44 height 5
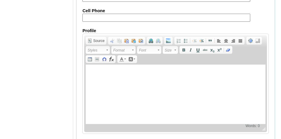
scroll to position [783, 0]
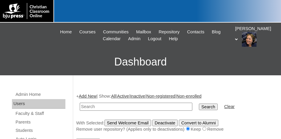
click at [95, 106] on input "text" at bounding box center [136, 107] width 112 height 8
type input "draper"
click at [199, 104] on input "Search" at bounding box center [208, 107] width 18 height 7
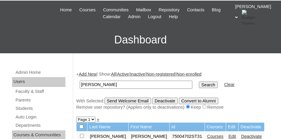
scroll to position [60, 0]
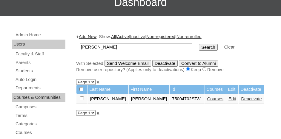
click at [228, 98] on link "Edit" at bounding box center [231, 99] width 7 height 5
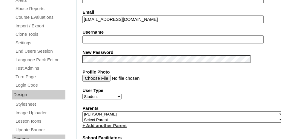
scroll to position [239, 0]
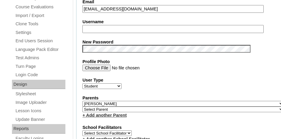
click at [100, 107] on select "Select Parent , Fautanu, Ma 1, 1 23-24 accountMorgan, Jason 6th Street Mennonit…" at bounding box center [182, 110] width 201 height 6
select select "37058"
click at [82, 107] on select "Select Parent , Fautanu, Ma 1, 1 23-24 accountMorgan, Jason 6th Street Mennonit…" at bounding box center [182, 110] width 201 height 6
click at [156, 115] on fieldset "Account Information User Id 75004702ST31 Title First Name Jeremy Middle Name La…" at bounding box center [183, 113] width 214 height 493
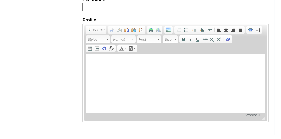
scroll to position [783, 0]
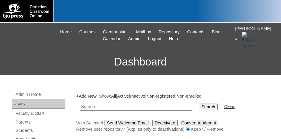
click at [100, 106] on input "text" at bounding box center [136, 107] width 112 height 8
click at [127, 109] on input "text" at bounding box center [136, 107] width 112 height 8
paste input "500050464ST01"
type input "500050464ST01"
click at [199, 107] on input "Search" at bounding box center [208, 107] width 18 height 7
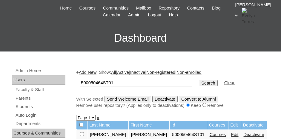
scroll to position [60, 0]
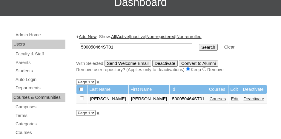
click at [209, 99] on link "Courses" at bounding box center [217, 99] width 16 height 5
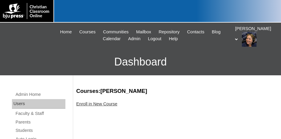
click at [104, 104] on link "Enroll in New Course" at bounding box center [96, 104] width 41 height 5
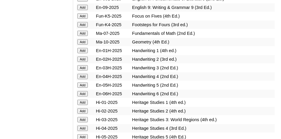
scroll to position [448, 0]
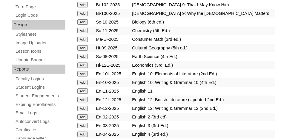
scroll to position [328, 0]
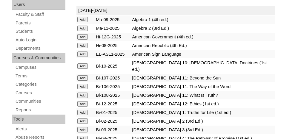
scroll to position [30, 0]
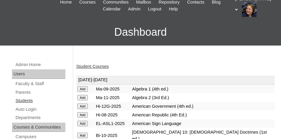
click at [25, 101] on link "Students" at bounding box center [40, 100] width 50 height 7
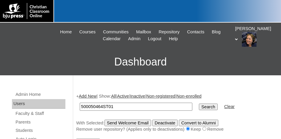
type input "500050464ST01"
drag, startPoint x: 185, startPoint y: 106, endPoint x: 189, endPoint y: 106, distance: 4.8
click at [199, 106] on input "Search" at bounding box center [208, 107] width 18 height 7
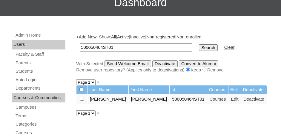
scroll to position [60, 0]
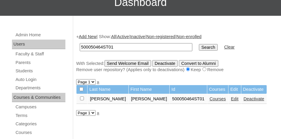
click at [83, 98] on input "checkbox" at bounding box center [82, 99] width 4 height 4
checkbox input "true"
click at [135, 64] on input "Send Welcome Email" at bounding box center [127, 63] width 47 height 7
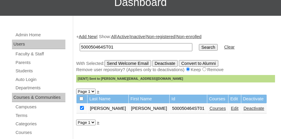
click at [90, 36] on link "Add New" at bounding box center [88, 36] width 18 height 5
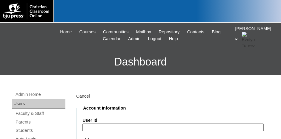
click at [138, 126] on input "User Id" at bounding box center [172, 128] width 181 height 8
paste input "500050464ST01"
type input "500050464ST02"
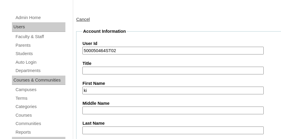
type input "k"
type input "Kinsley"
type input "Gray"
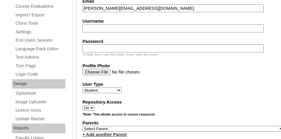
scroll to position [246, 0]
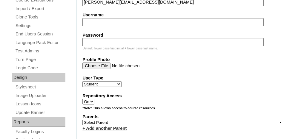
type input "k.gray@lifepointlearningcnter.com"
drag, startPoint x: 115, startPoint y: 118, endPoint x: 118, endPoint y: 117, distance: 3.6
click at [115, 120] on select "Select Parent , Fautanu, Ma 1, 1 23-24 accountMorgan, Jason 6th Street Mennonit…" at bounding box center [182, 123] width 201 height 6
click at [82, 120] on select "Select Parent , Fautanu, Ma 1, 1 23-24 accountMorgan, Jason 6th Street Mennonit…" at bounding box center [182, 123] width 201 height 6
select select "37061"
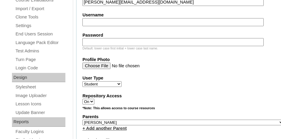
click at [109, 120] on select "Select Parent , Fautanu, Ma 1, 1 23-24 accountMorgan, Jason 6th Street Mennonit…" at bounding box center [182, 123] width 201 height 6
click at [161, 129] on fieldset "Account Information User Id 500050464ST02 Title First Name Kinsley Middle Name …" at bounding box center [183, 106] width 214 height 492
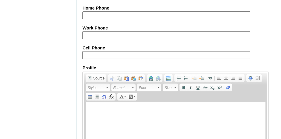
scroll to position [782, 0]
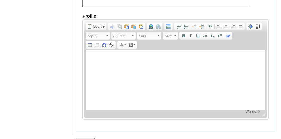
click at [89, 138] on input "Submit" at bounding box center [85, 141] width 18 height 7
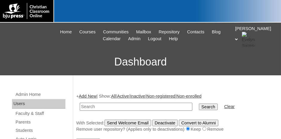
paste input "500050464ST01"
type input "500050464ST02"
click at [199, 104] on input "Search" at bounding box center [208, 107] width 18 height 7
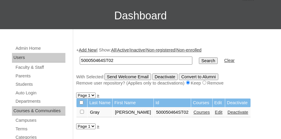
scroll to position [60, 0]
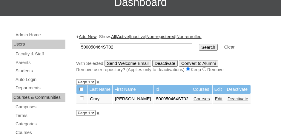
click at [193, 98] on link "Courses" at bounding box center [201, 99] width 16 height 5
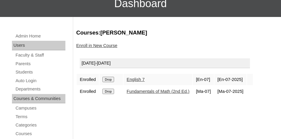
scroll to position [60, 0]
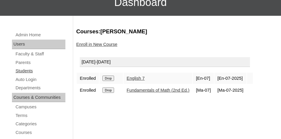
click at [25, 70] on link "Students" at bounding box center [40, 70] width 50 height 7
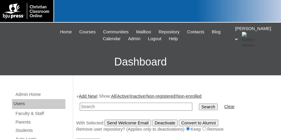
click at [106, 106] on input "text" at bounding box center [136, 107] width 112 height 8
type input "500050464ST03"
click at [199, 104] on input "Search" at bounding box center [208, 107] width 18 height 7
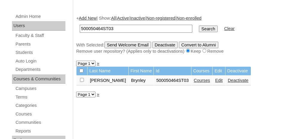
scroll to position [90, 0]
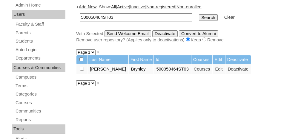
click at [215, 69] on link "Edit" at bounding box center [218, 69] width 7 height 5
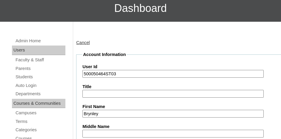
scroll to position [60, 0]
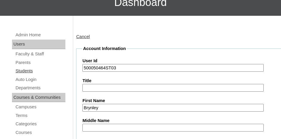
click at [28, 70] on link "Students" at bounding box center [40, 70] width 50 height 7
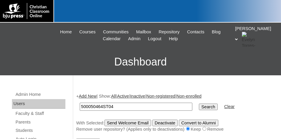
type input "500050464ST04"
click at [199, 104] on input "Search" at bounding box center [208, 107] width 18 height 7
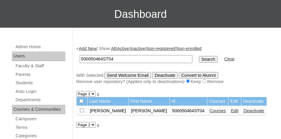
scroll to position [60, 0]
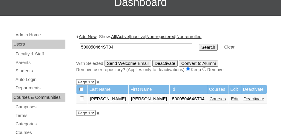
click at [81, 97] on input "checkbox" at bounding box center [82, 99] width 4 height 4
checkbox input "true"
click at [136, 63] on input "Send Welcome Email" at bounding box center [127, 63] width 47 height 7
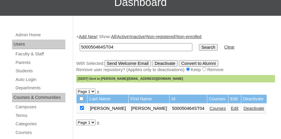
click at [120, 44] on input "500050464ST04" at bounding box center [136, 47] width 112 height 8
type input "500050464ST05"
click at [199, 44] on input "Search" at bounding box center [208, 47] width 18 height 7
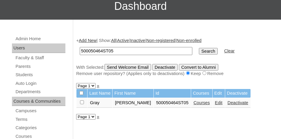
scroll to position [90, 0]
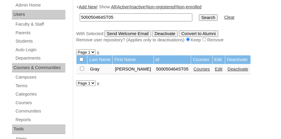
click at [193, 68] on link "Courses" at bounding box center [201, 69] width 16 height 5
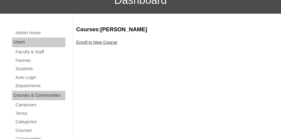
scroll to position [90, 0]
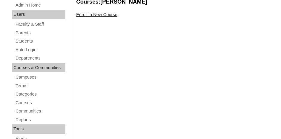
click at [99, 16] on link "Enroll in New Course" at bounding box center [96, 14] width 41 height 5
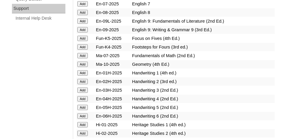
scroll to position [448, 0]
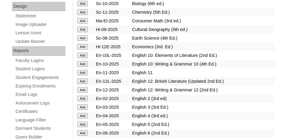
scroll to position [328, 0]
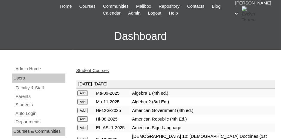
scroll to position [30, 0]
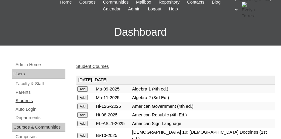
click at [24, 101] on link "Students" at bounding box center [40, 100] width 50 height 7
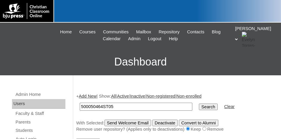
type input "500050464ST05"
click at [199, 106] on input "Search" at bounding box center [208, 107] width 18 height 7
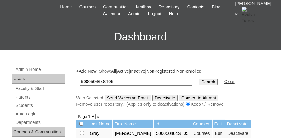
scroll to position [60, 0]
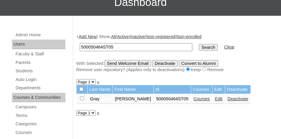
click at [80, 97] on input "checkbox" at bounding box center [82, 99] width 4 height 4
checkbox input "true"
click at [126, 61] on input "Send Welcome Email" at bounding box center [127, 63] width 47 height 7
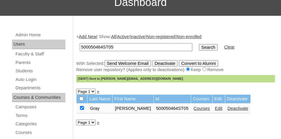
click at [90, 35] on link "Add New" at bounding box center [88, 36] width 18 height 5
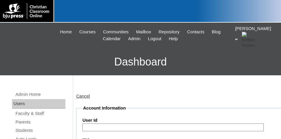
click at [104, 125] on input "User Id" at bounding box center [172, 128] width 181 height 8
paste input "500050464ST01"
type input "500050464ST06"
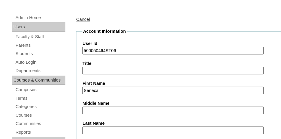
type input "Seneca"
type input "McLaughlin"
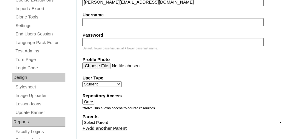
scroll to position [275, 0]
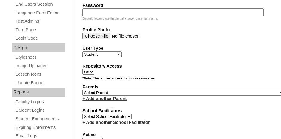
type input "s.mclaughlin@lifepointlearningcenter.com"
click at [123, 90] on select "Select Parent , Fautanu, Ma 1, 1 23-24 accountMorgan, Jason 6th Street Mennonit…" at bounding box center [182, 93] width 201 height 6
select select "37061"
click at [82, 90] on select "Select Parent , Fautanu, Ma 1, 1 23-24 accountMorgan, Jason 6th Street Mennonit…" at bounding box center [182, 93] width 201 height 6
click at [163, 100] on fieldset "Account Information User Id 500050464ST06 Title First Name Seneca Middle Name L…" at bounding box center [183, 76] width 214 height 492
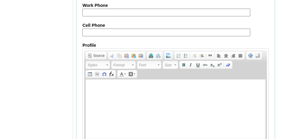
scroll to position [782, 0]
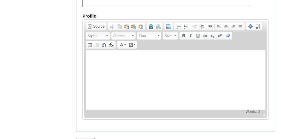
click at [87, 138] on input "Submit" at bounding box center [85, 141] width 18 height 7
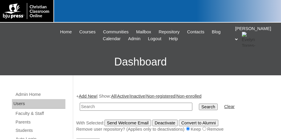
click at [102, 106] on input "text" at bounding box center [136, 107] width 112 height 8
type input "v"
paste input "500050464ST01"
type input "500050464ST07"
click at [199, 104] on input "Search" at bounding box center [208, 107] width 18 height 7
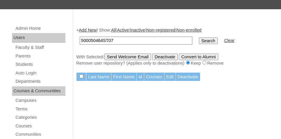
scroll to position [60, 0]
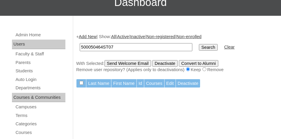
click at [89, 37] on link "Add New" at bounding box center [88, 36] width 18 height 5
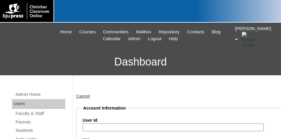
click at [124, 125] on input "User Id" at bounding box center [172, 128] width 181 height 8
paste input "500050464ST01"
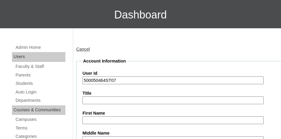
scroll to position [60, 0]
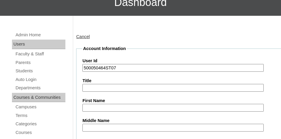
type input "500050464ST07"
click at [97, 109] on input "First Name" at bounding box center [172, 108] width 181 height 8
type input "Miles"
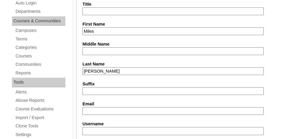
type input "McCabe"
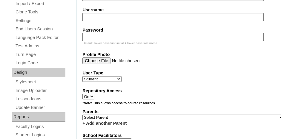
scroll to position [286, 0]
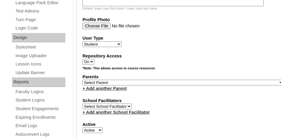
type input "m.mccabe@lifepointlearningcenter.com"
click at [141, 80] on select "Select Parent , [GEOGRAPHIC_DATA], Ma 1, 1 23-24 accountMorgan, [PERSON_NAME] 6…" at bounding box center [182, 83] width 201 height 6
select select "37061"
click at [82, 80] on select "Select Parent , [GEOGRAPHIC_DATA], Ma 1, 1 23-24 accountMorgan, [PERSON_NAME] 6…" at bounding box center [182, 83] width 201 height 6
click at [162, 98] on label "School Facilitators" at bounding box center [182, 101] width 201 height 6
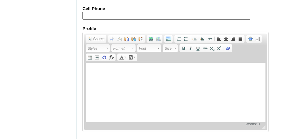
scroll to position [782, 0]
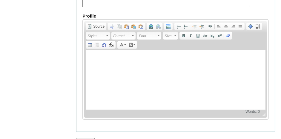
click at [87, 138] on input "Submit" at bounding box center [85, 141] width 18 height 7
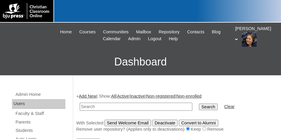
click at [85, 94] on link "Add New" at bounding box center [88, 96] width 18 height 5
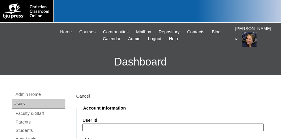
click at [111, 125] on input "User Id" at bounding box center [172, 128] width 181 height 8
paste input "500050464ST01"
type input "500050464ST09"
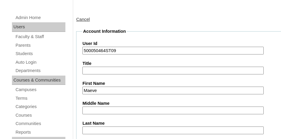
type input "Maeve"
type input "[PERSON_NAME]"
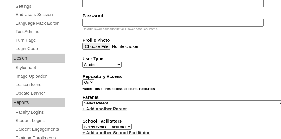
scroll to position [275, 0]
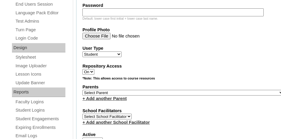
type input "[PERSON_NAME][EMAIL_ADDRESS][DOMAIN_NAME]"
click at [124, 90] on select "Select Parent , [GEOGRAPHIC_DATA], Ma 1, 1 23-24 accountMorgan, [PERSON_NAME] 6…" at bounding box center [182, 93] width 201 height 6
select select "37061"
click at [82, 90] on select "Select Parent , [GEOGRAPHIC_DATA], Ma 1, 1 23-24 accountMorgan, [PERSON_NAME] 6…" at bounding box center [182, 93] width 201 height 6
click at [150, 100] on fieldset "Account Information User Id 500050464ST09 Title First Name Maeve Middle Name La…" at bounding box center [183, 76] width 214 height 492
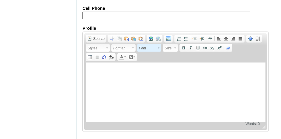
scroll to position [782, 0]
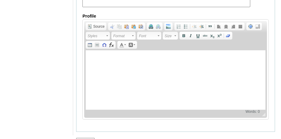
click at [87, 138] on input "Submit" at bounding box center [85, 141] width 18 height 7
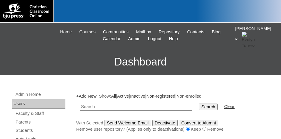
click at [163, 108] on input "text" at bounding box center [136, 107] width 112 height 8
paste input "500050464ST01"
type input "500050464ST10"
click at [199, 104] on input "Search" at bounding box center [208, 107] width 18 height 7
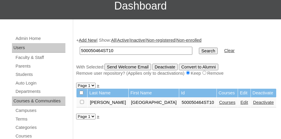
scroll to position [60, 0]
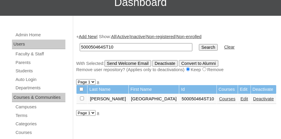
click at [219, 98] on link "Courses" at bounding box center [227, 99] width 16 height 5
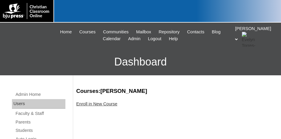
click at [102, 103] on link "Enroll in New Course" at bounding box center [96, 104] width 41 height 5
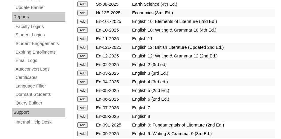
scroll to position [388, 0]
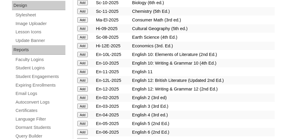
scroll to position [328, 0]
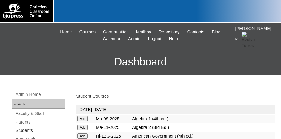
click at [23, 131] on link "Students" at bounding box center [40, 130] width 50 height 7
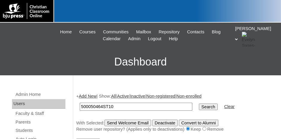
type input "500050464ST10"
click at [199, 104] on input "Search" at bounding box center [208, 107] width 18 height 7
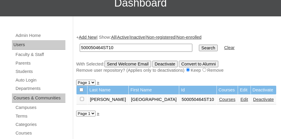
scroll to position [60, 0]
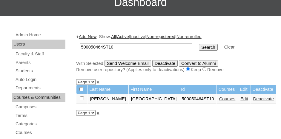
drag, startPoint x: 81, startPoint y: 97, endPoint x: 103, endPoint y: 78, distance: 29.0
click at [81, 97] on input "checkbox" at bounding box center [82, 99] width 4 height 4
checkbox input "true"
click at [127, 64] on input "Send Welcome Email" at bounding box center [127, 63] width 47 height 7
